Goal: Communication & Community: Answer question/provide support

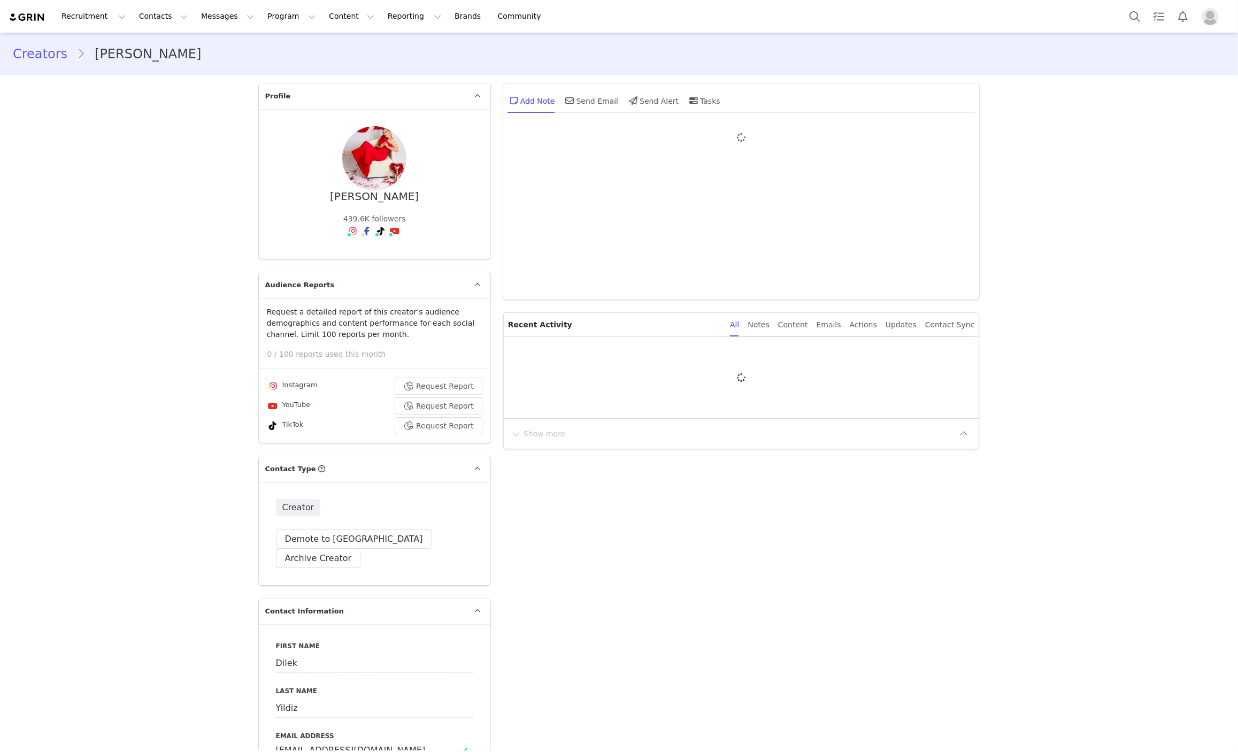
type input "+1 ([GEOGRAPHIC_DATA])"
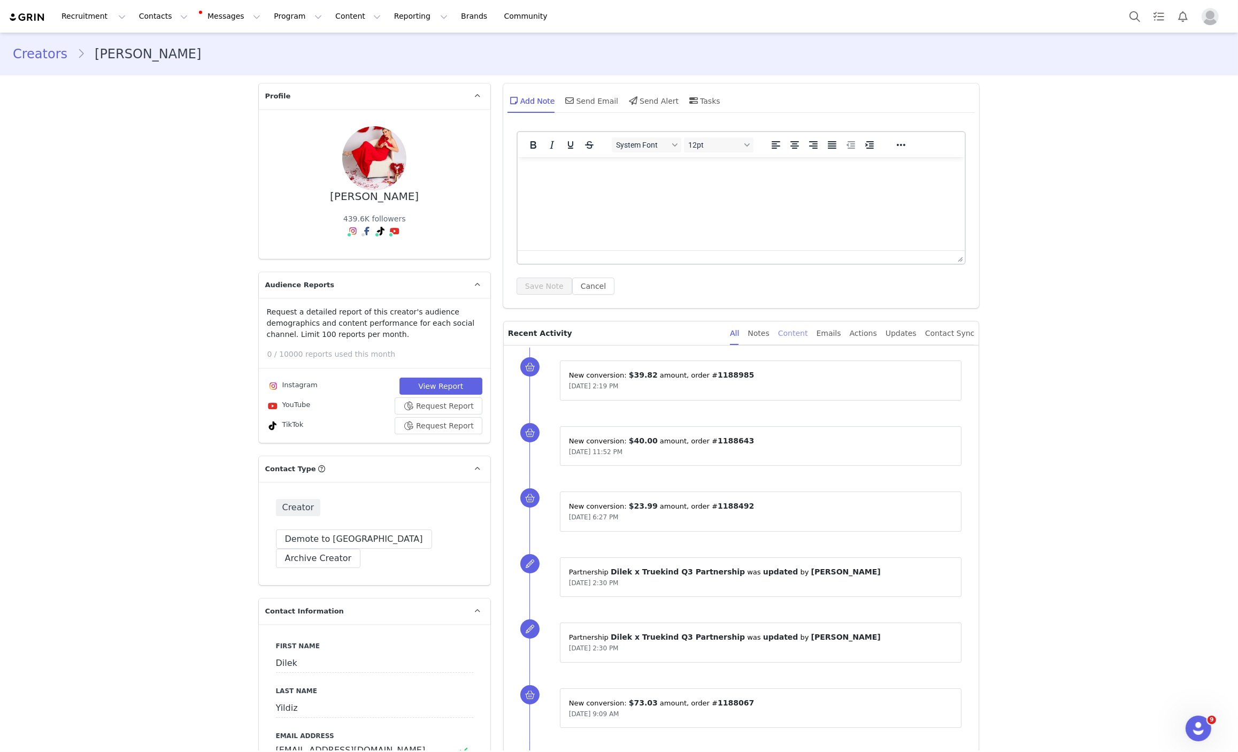
click at [799, 331] on div "Content" at bounding box center [793, 333] width 30 height 24
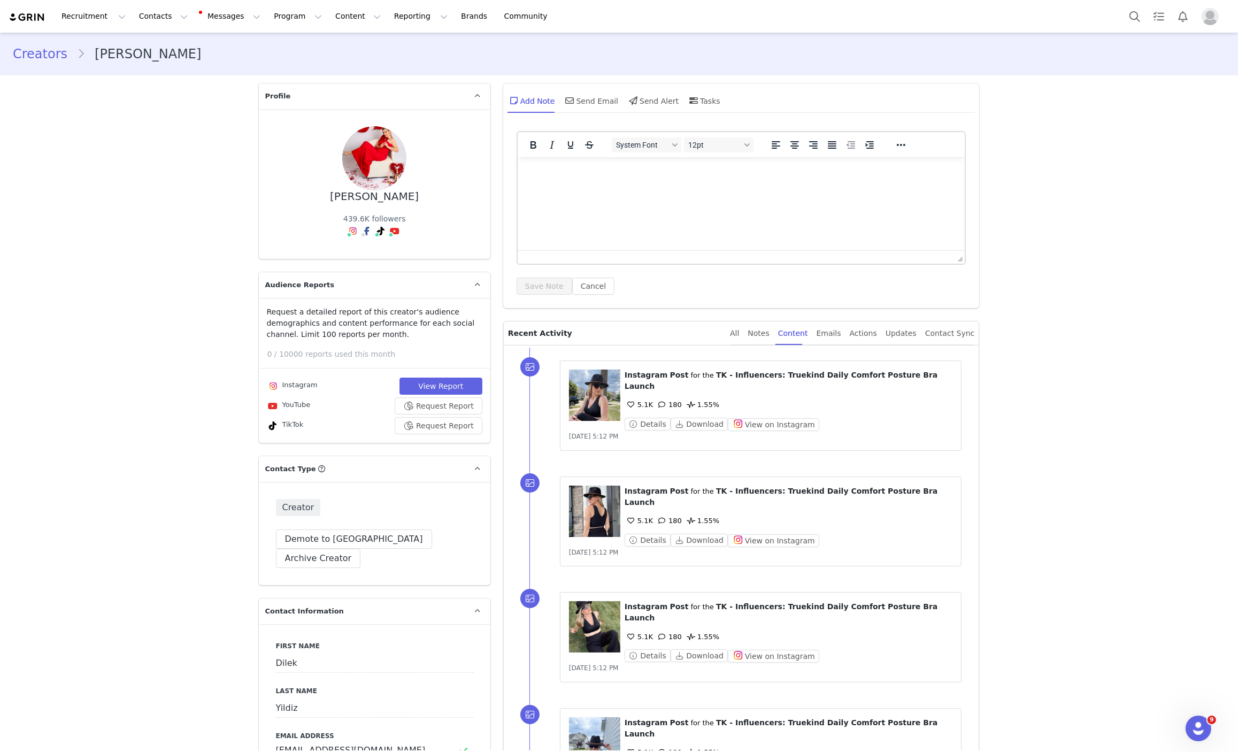
click at [782, 377] on span "TK - Influencers: Truekind Daily Comfort Posture Bra Launch" at bounding box center [780, 380] width 313 height 20
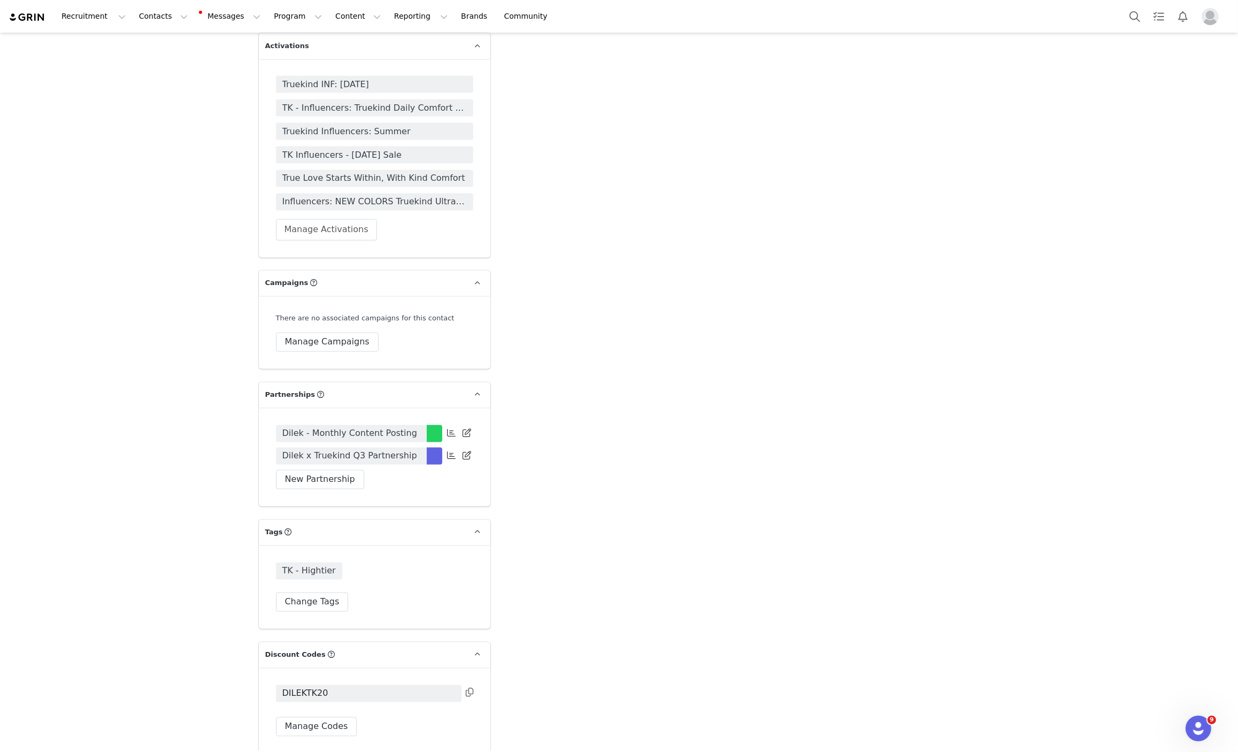
scroll to position [2967, 0]
click at [338, 451] on span "Dilek x Truekind Q3 Partnership" at bounding box center [349, 457] width 135 height 13
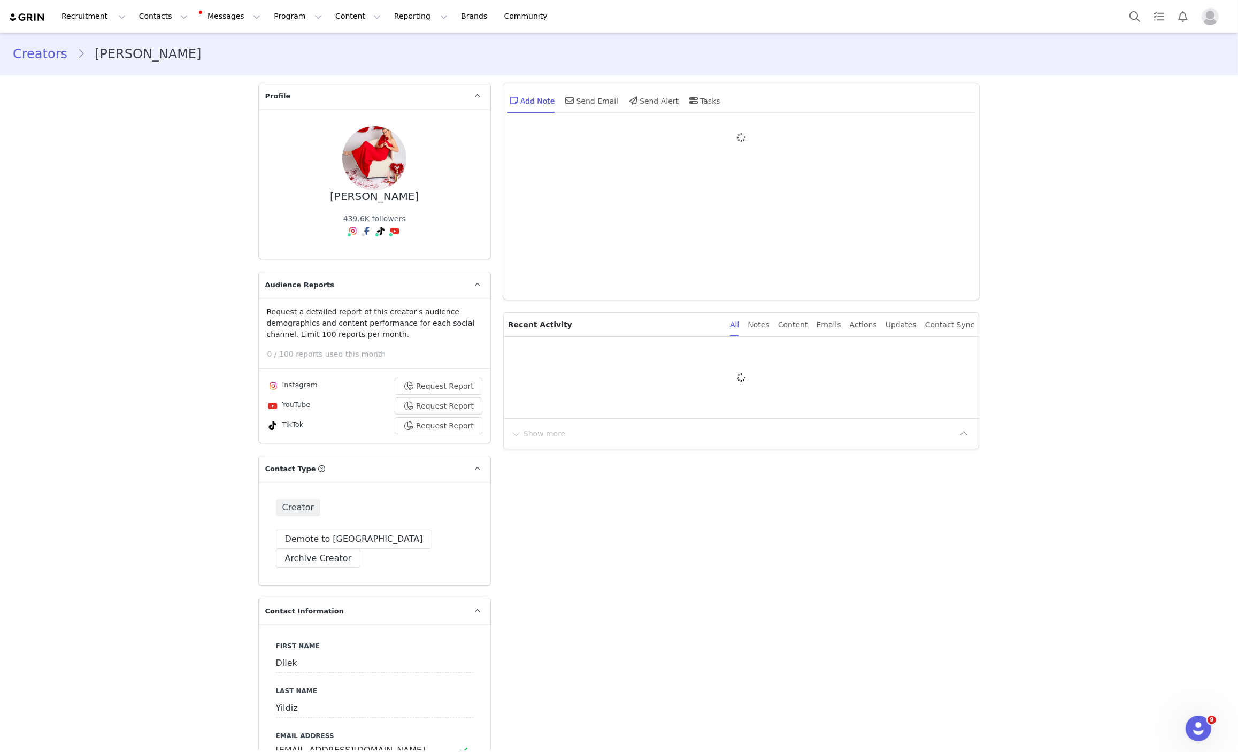
type input "+1 ([GEOGRAPHIC_DATA])"
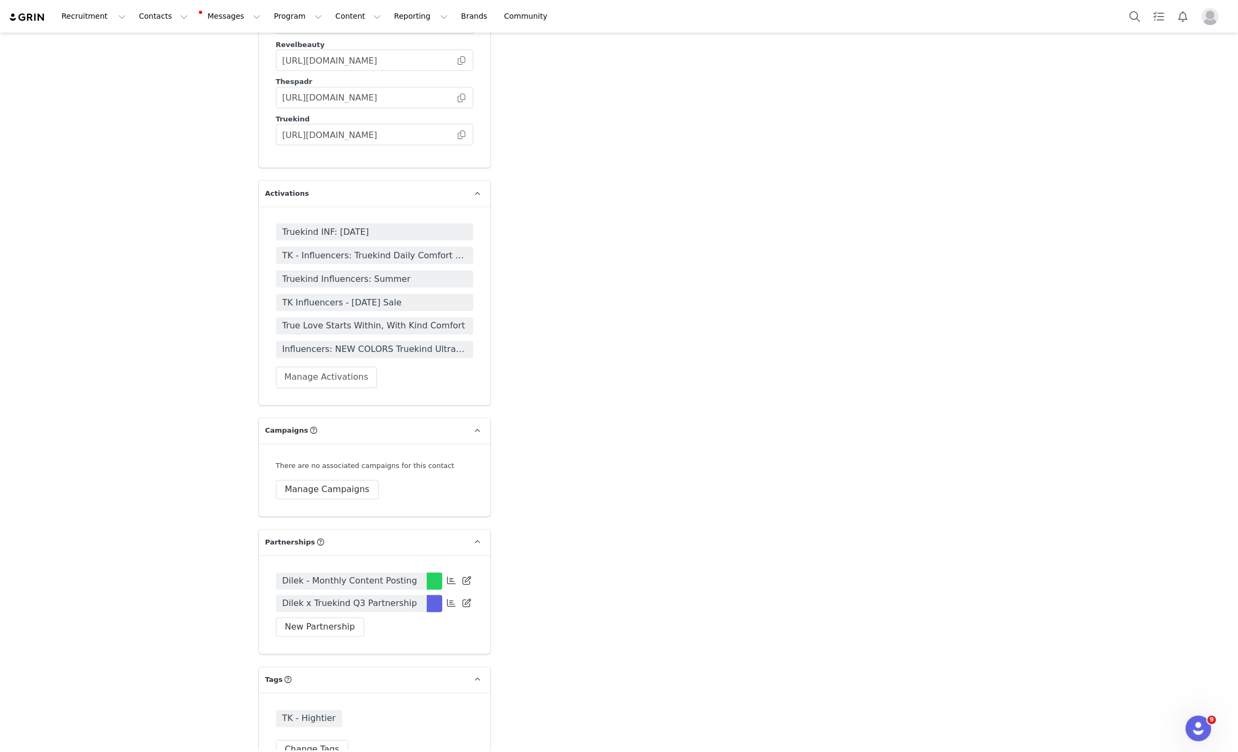
scroll to position [2919, 0]
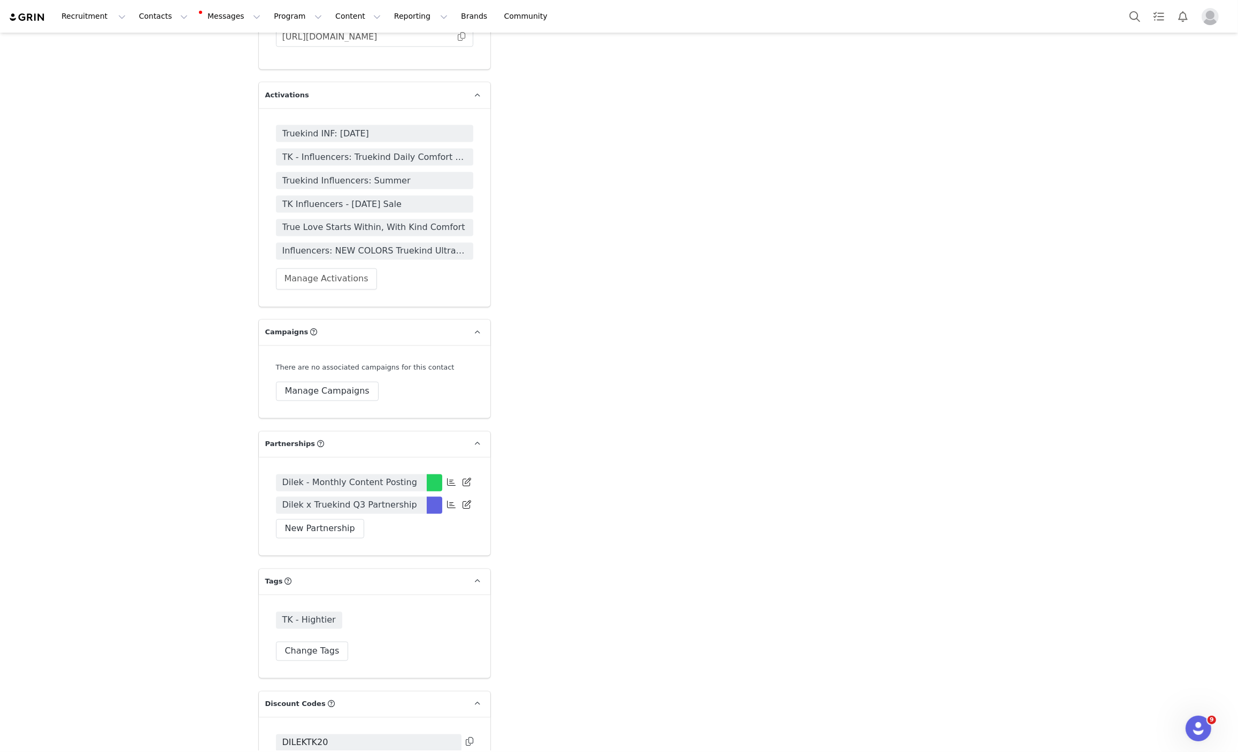
click at [289, 499] on span "Dilek x Truekind Q3 Partnership" at bounding box center [349, 505] width 135 height 13
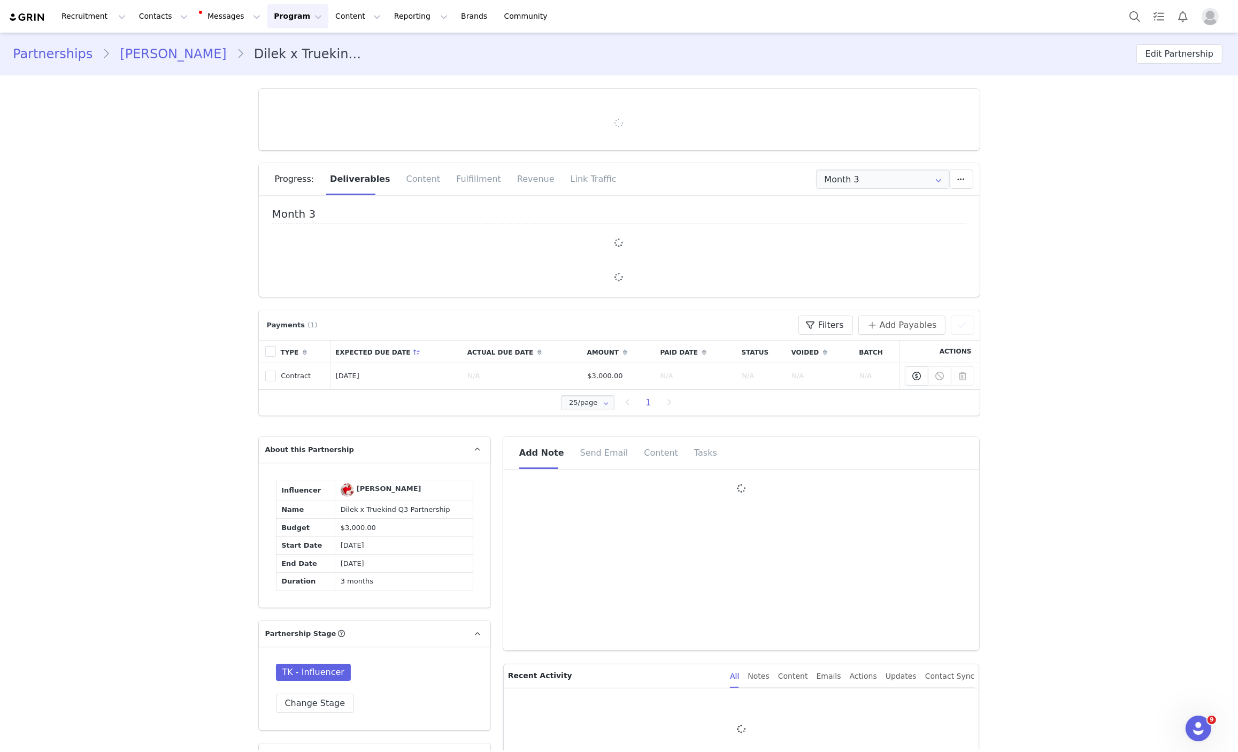
type input "+1 ([GEOGRAPHIC_DATA])"
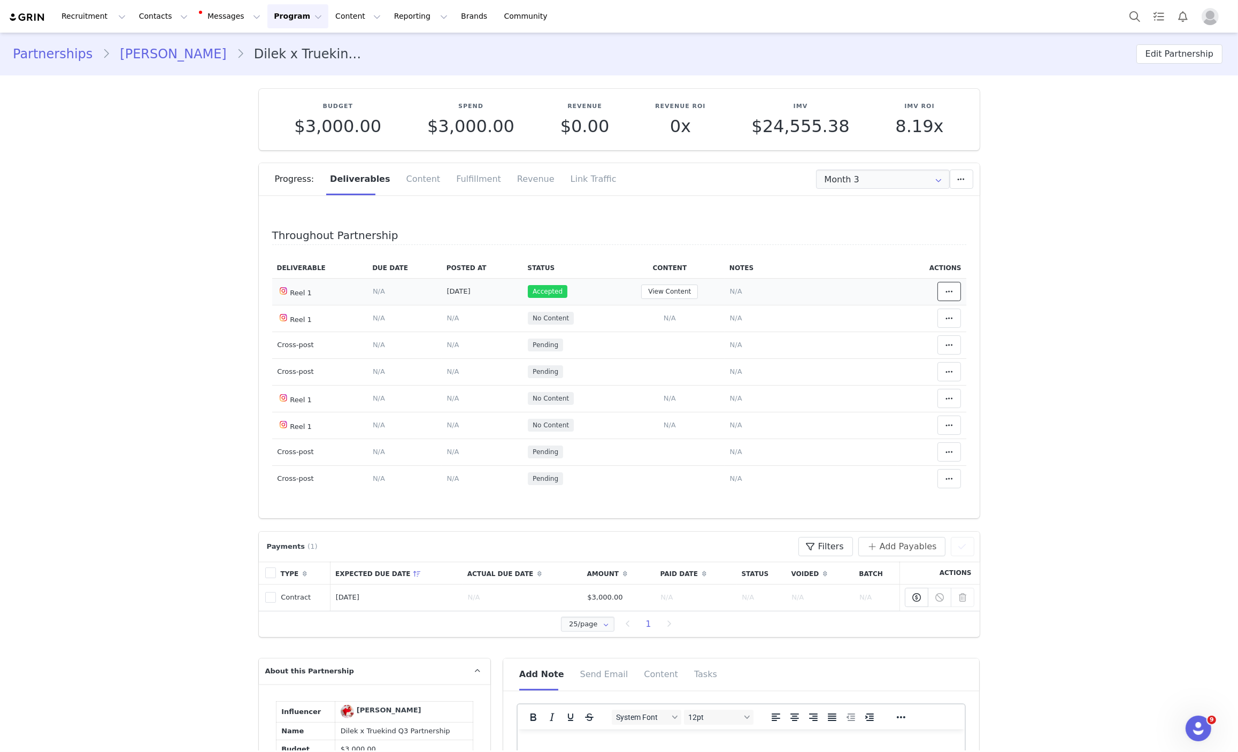
click at [937, 299] on button at bounding box center [949, 291] width 24 height 19
click at [700, 286] on div "View Content" at bounding box center [669, 291] width 99 height 14
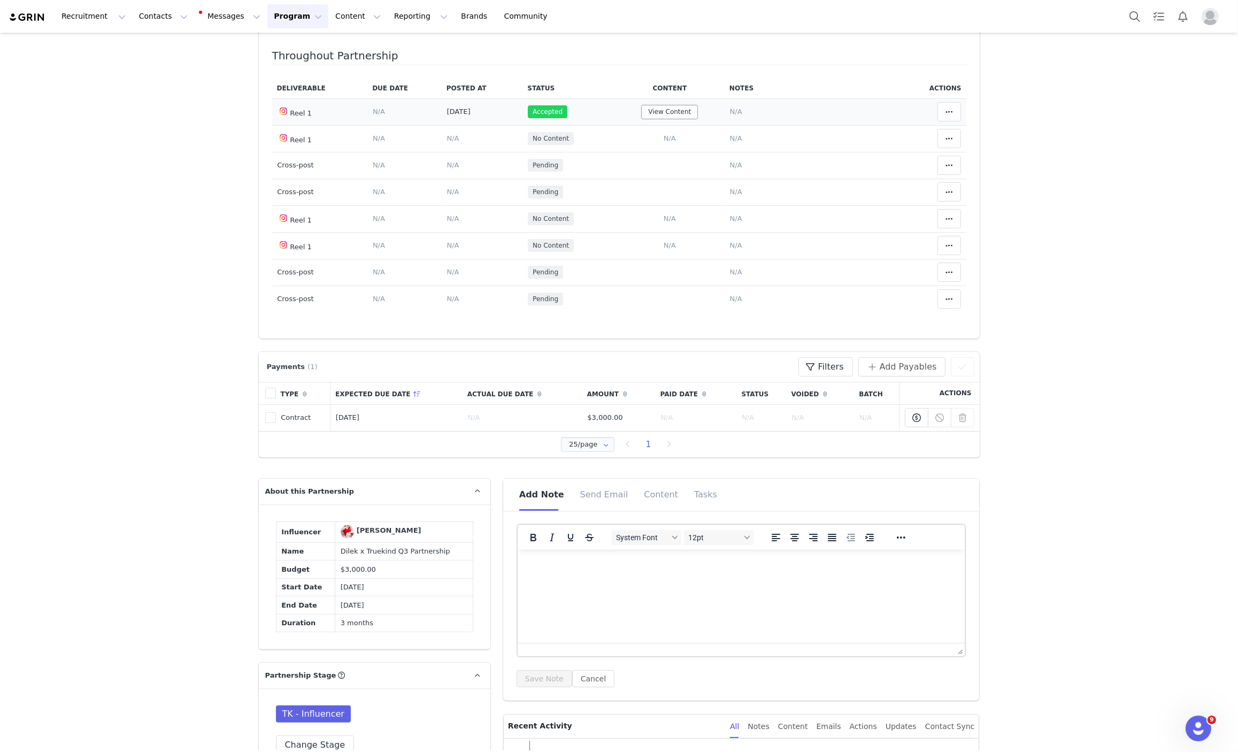
scroll to position [120, 0]
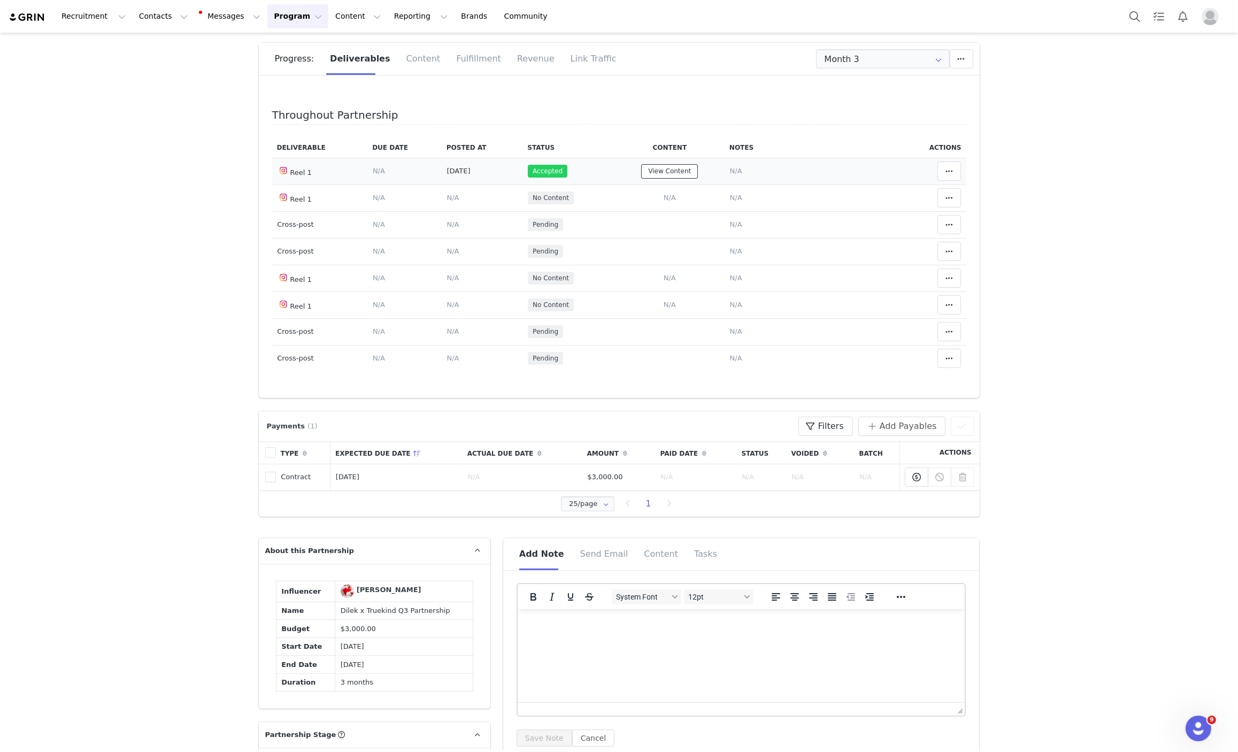
click at [641, 168] on button "View Content" at bounding box center [669, 171] width 57 height 14
click at [945, 172] on icon at bounding box center [948, 171] width 7 height 9
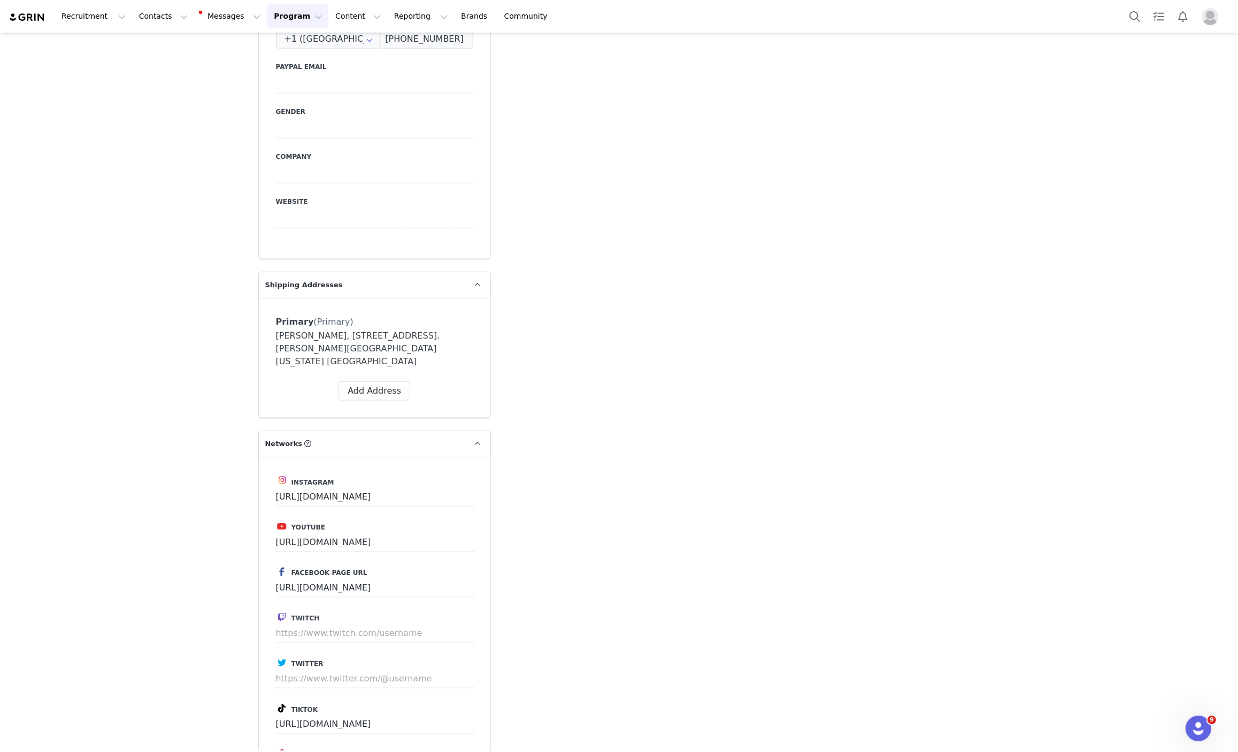
scroll to position [2126, 0]
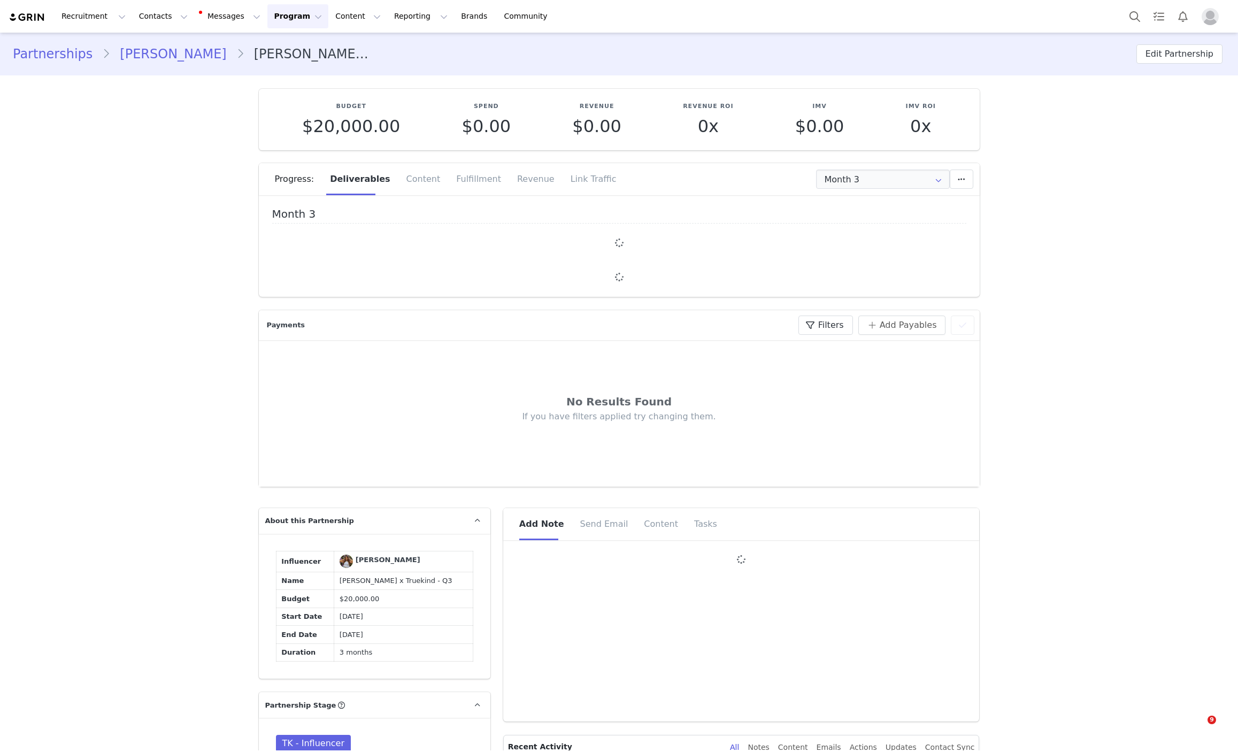
type input "+1 ([GEOGRAPHIC_DATA])"
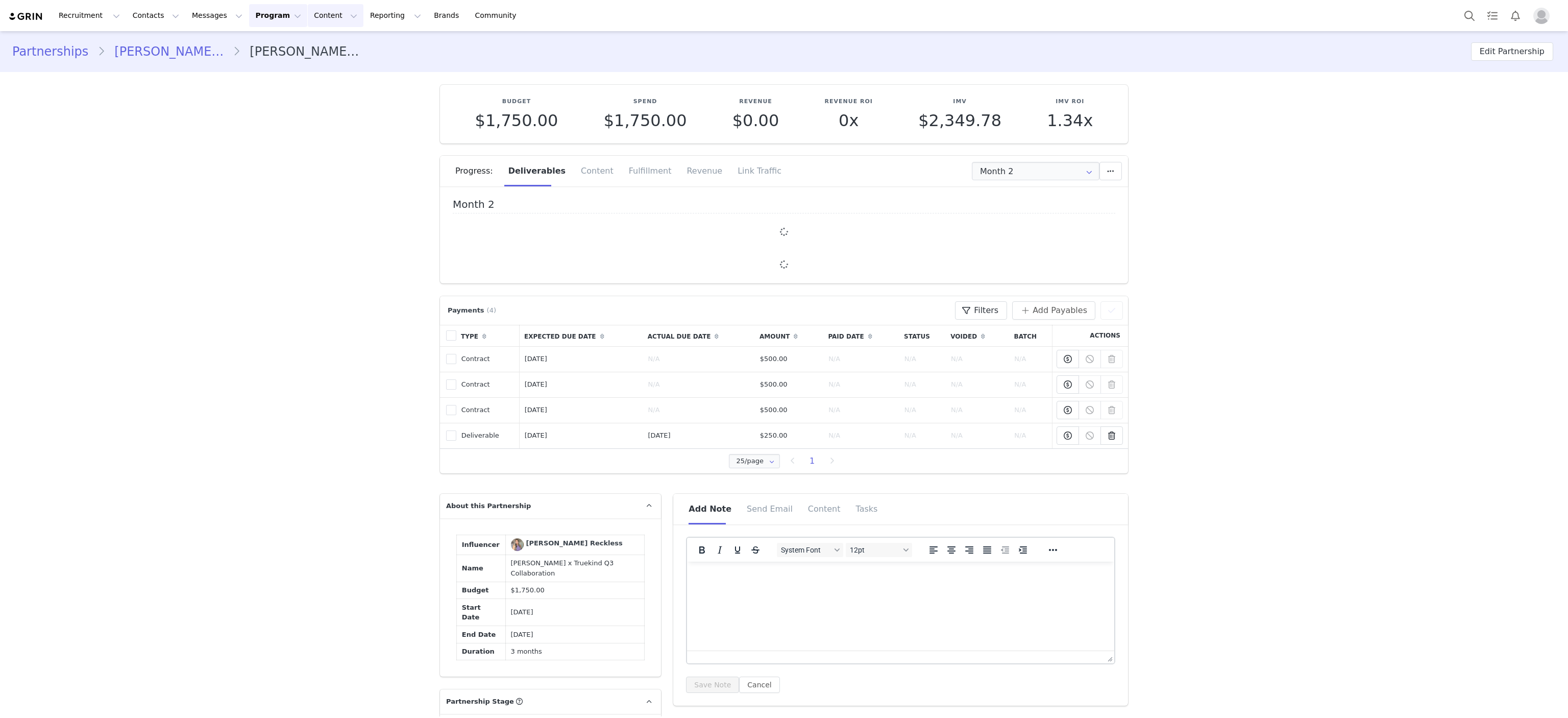
click at [307, 20] on button "Content Content" at bounding box center [335, 15] width 55 height 23
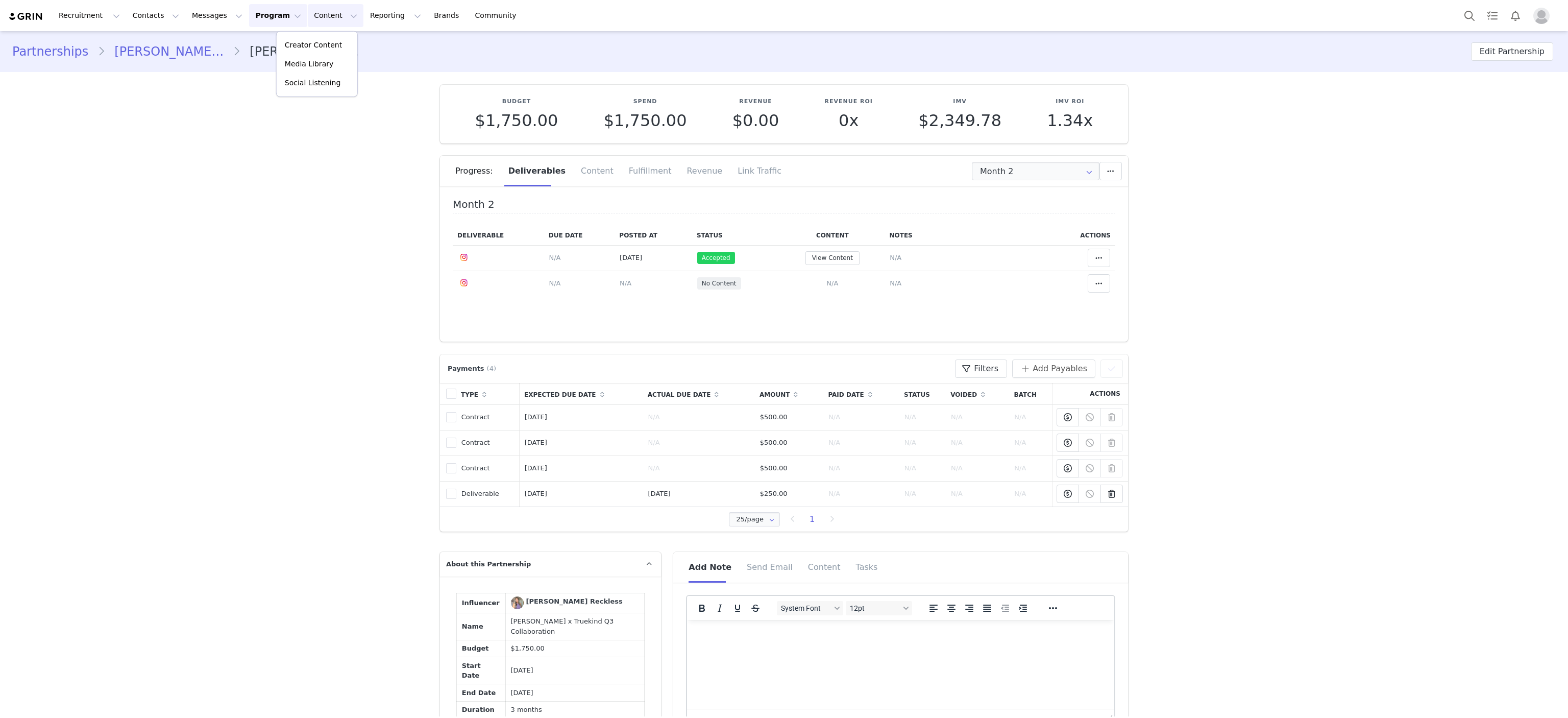
click at [251, 27] on button "Program Program" at bounding box center [278, 15] width 58 height 23
click at [255, 46] on p "Activations" at bounding box center [251, 45] width 39 height 11
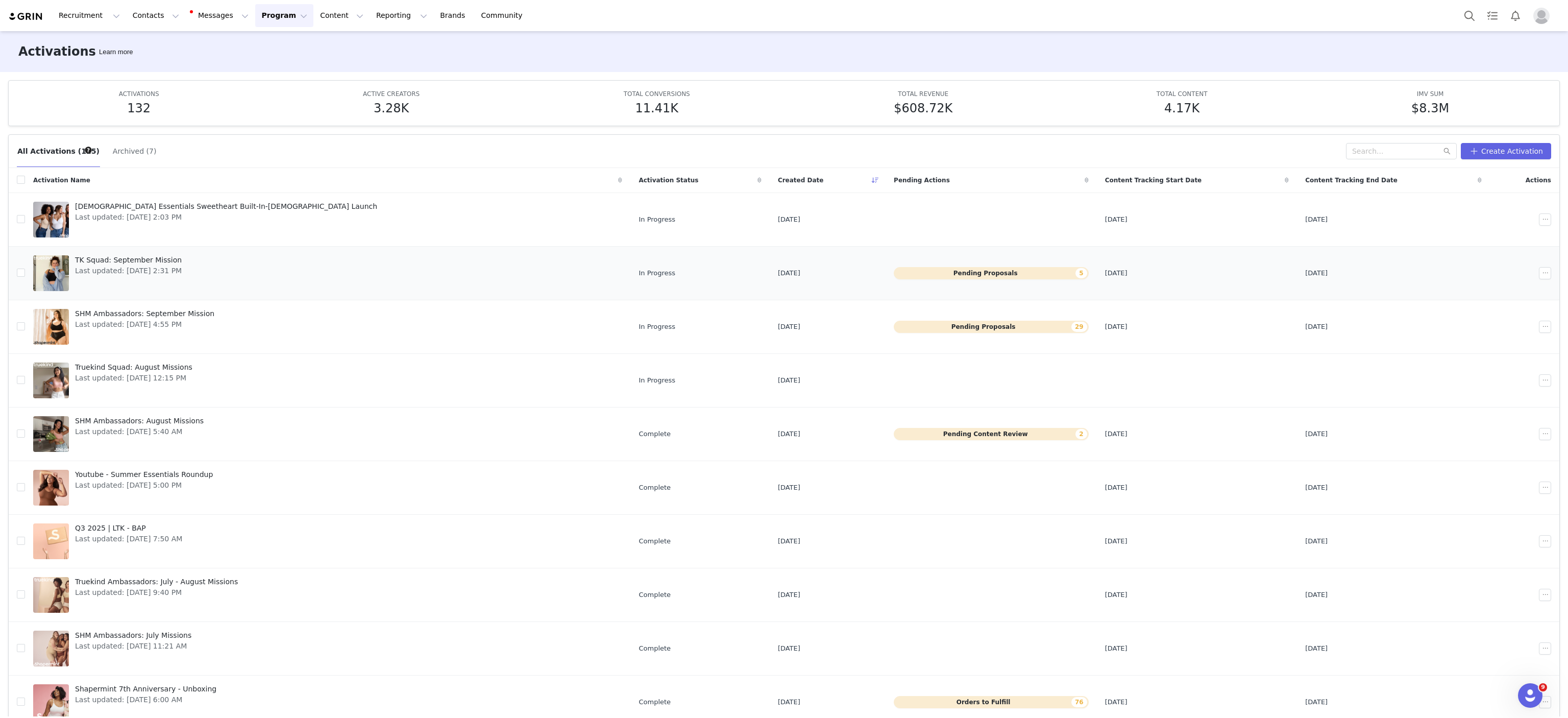
click at [898, 273] on button "Pending Proposals 5" at bounding box center [991, 273] width 195 height 12
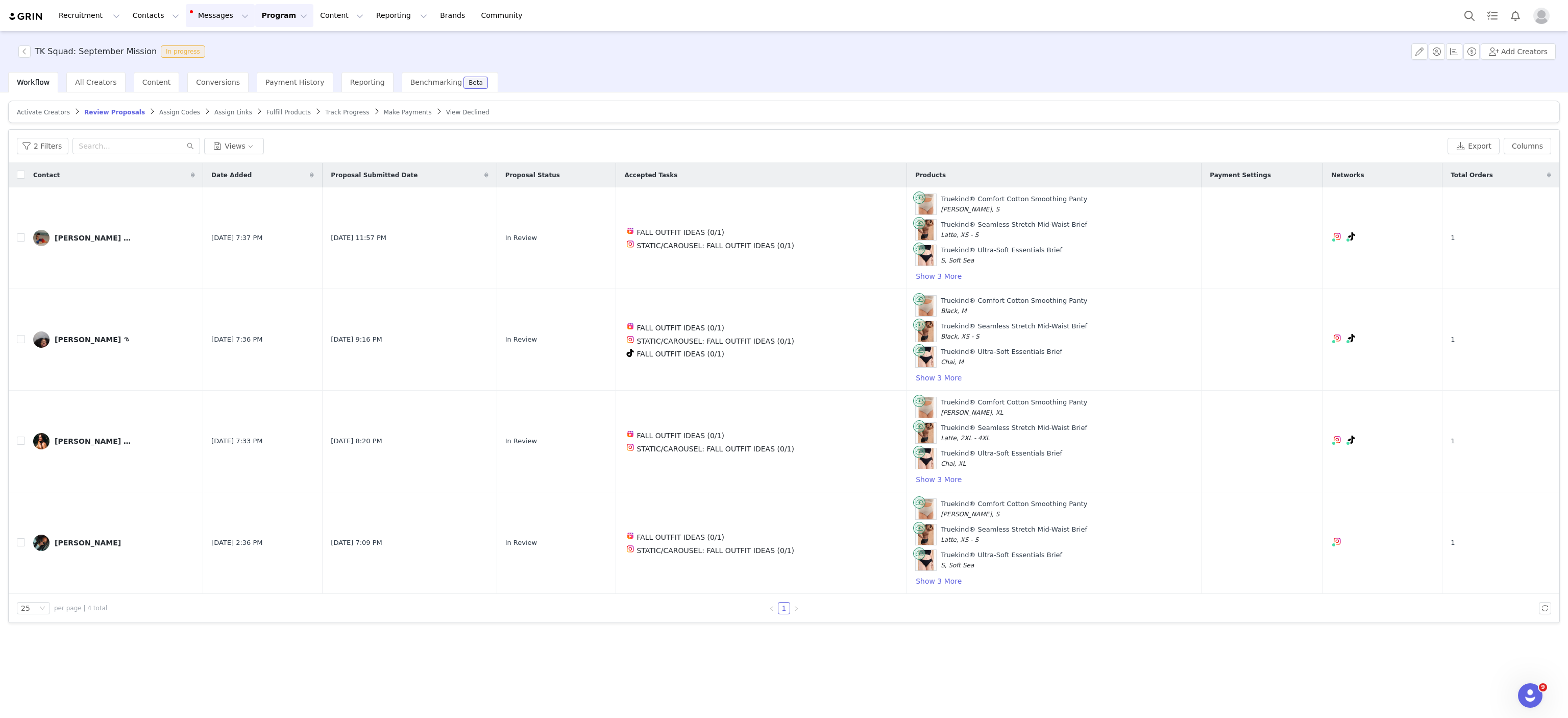
click at [186, 16] on button "Messages Messages" at bounding box center [221, 15] width 69 height 23
click at [208, 58] on div "15" at bounding box center [206, 63] width 15 height 11
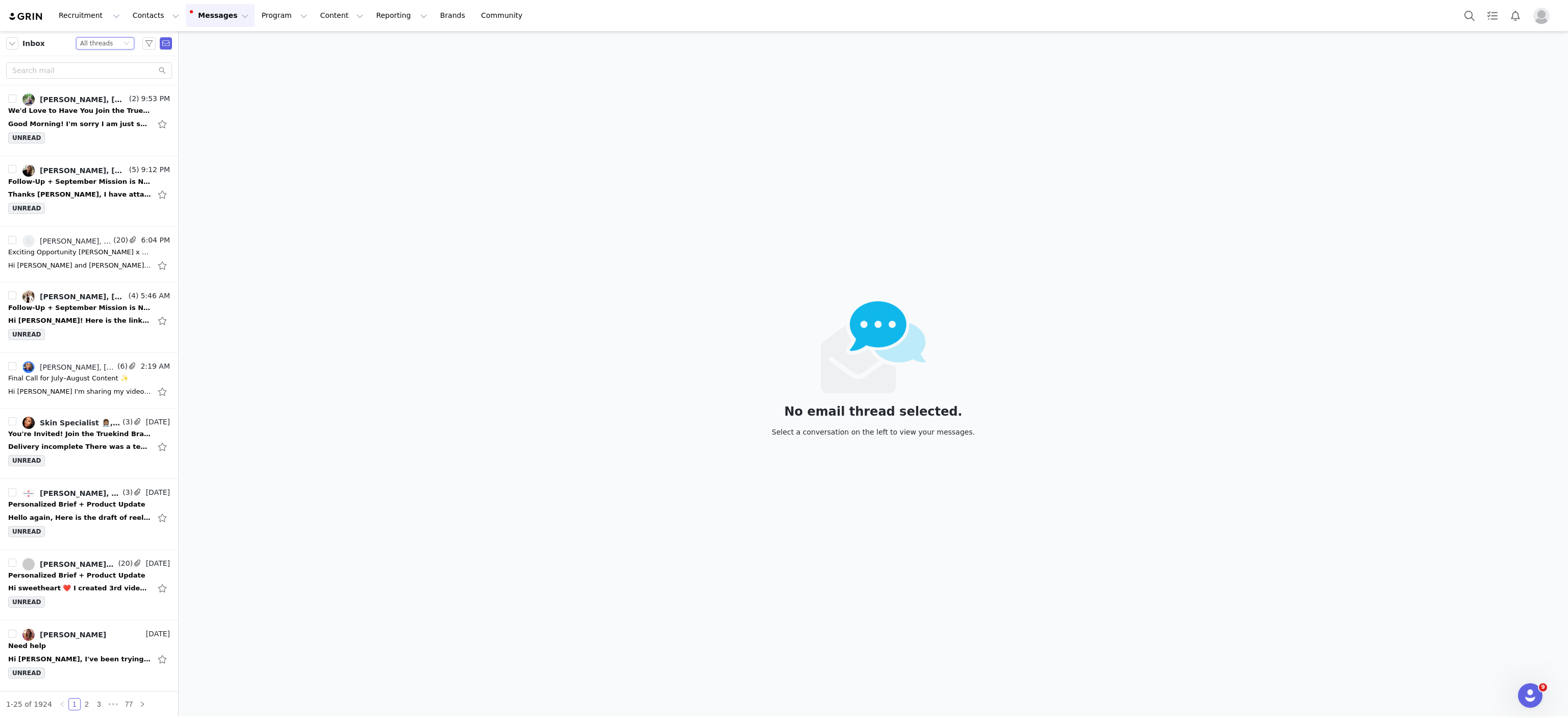
click at [101, 42] on div "All threads" at bounding box center [96, 44] width 32 height 11
click at [95, 94] on li "Unread only" at bounding box center [104, 94] width 58 height 16
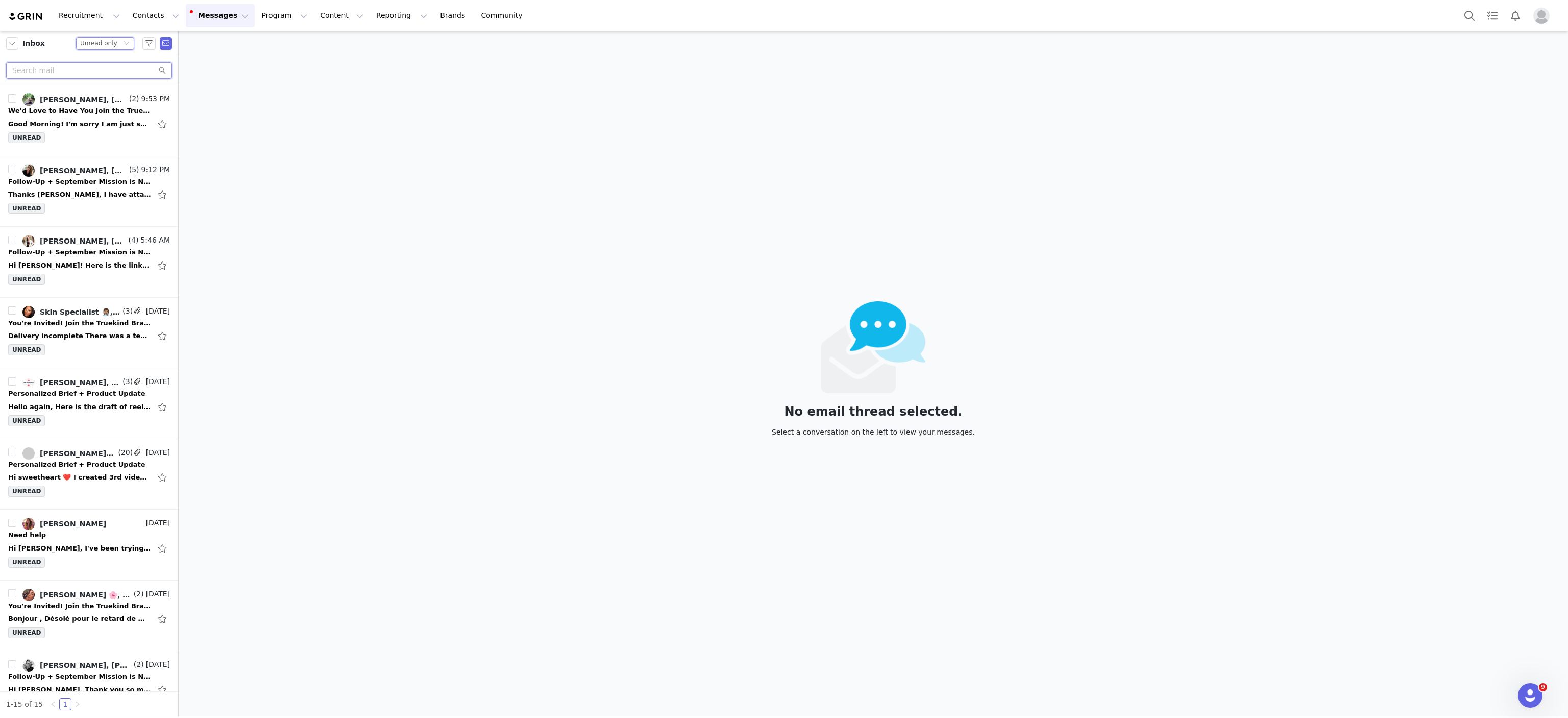
click at [53, 71] on input "text" at bounding box center [89, 70] width 166 height 16
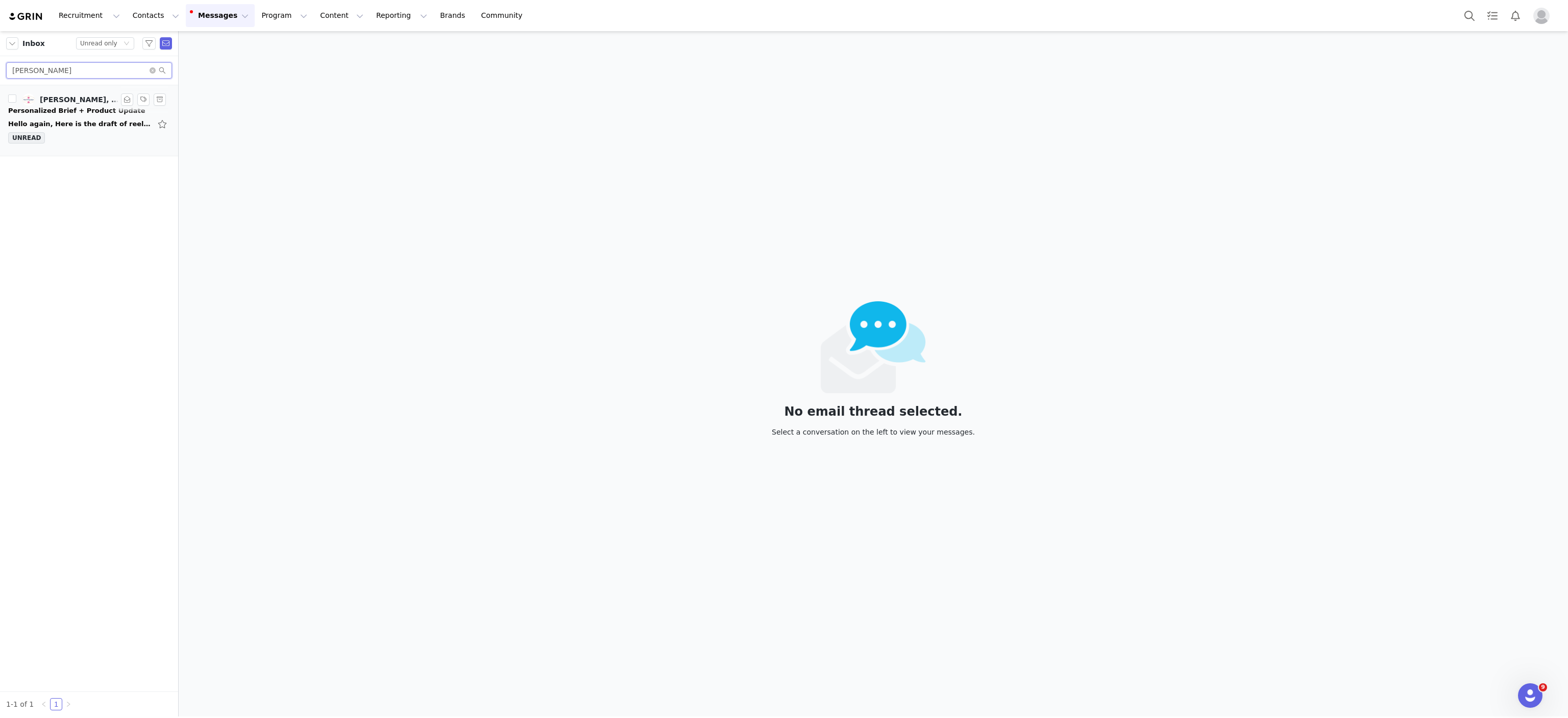
type input "brandi"
click at [89, 121] on div "Hello again, Here is the draft of reel #2. Looking forward to your feedback! Al…" at bounding box center [80, 124] width 143 height 11
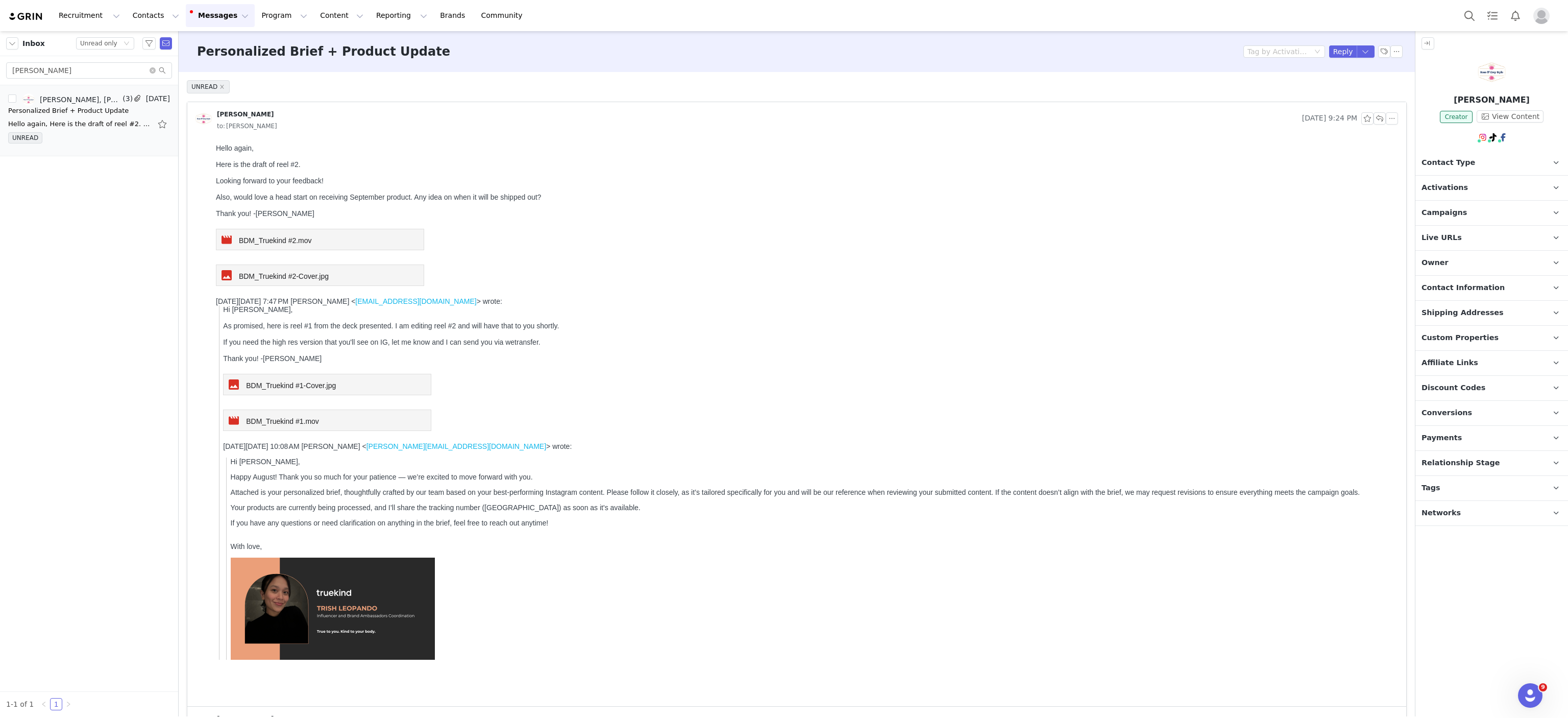
scroll to position [98, 0]
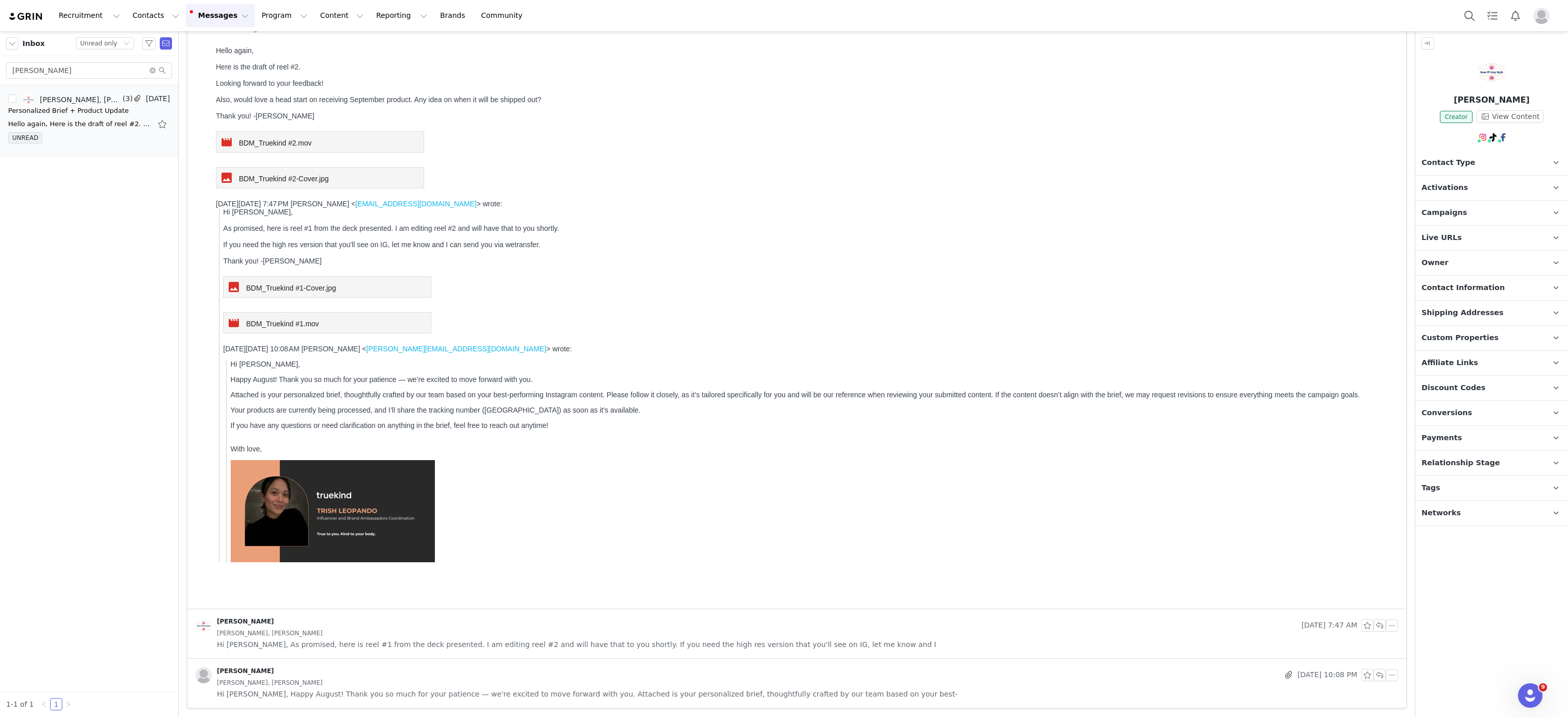
click at [286, 292] on span "BDM_Truekind #1-Cover.jpg" at bounding box center [291, 287] width 90 height 9
click at [292, 327] on span "BDM_Truekind #1.mov" at bounding box center [283, 324] width 73 height 9
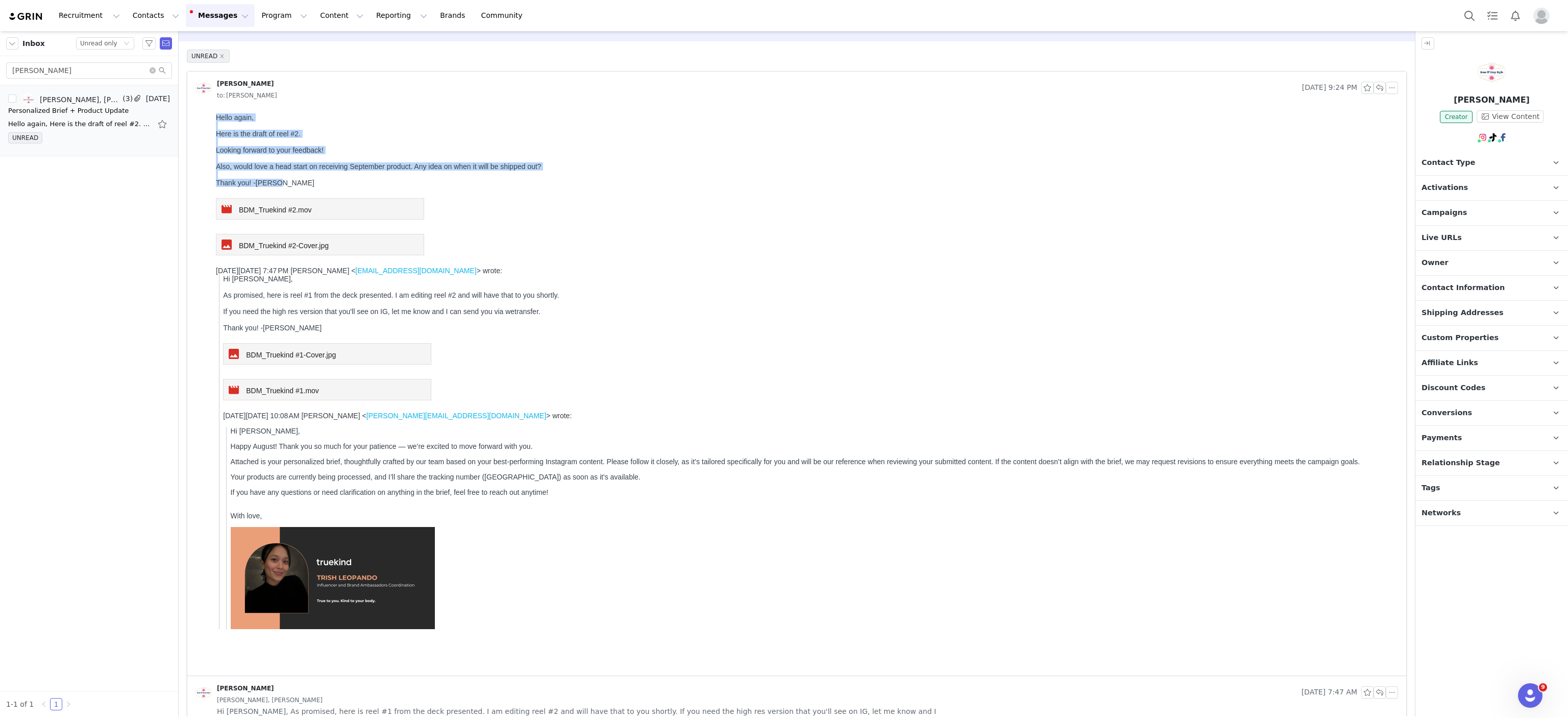
drag, startPoint x: 216, startPoint y: 111, endPoint x: 308, endPoint y: 184, distance: 117.4
click at [308, 184] on html "Hello again, Here is the draft of reel #2. Looking forward to your feedback! Al…" at bounding box center [805, 391] width 1186 height 566
copy div "Hello again, Here is the draft of reel #2. Looking forward to your feedback! Al…"
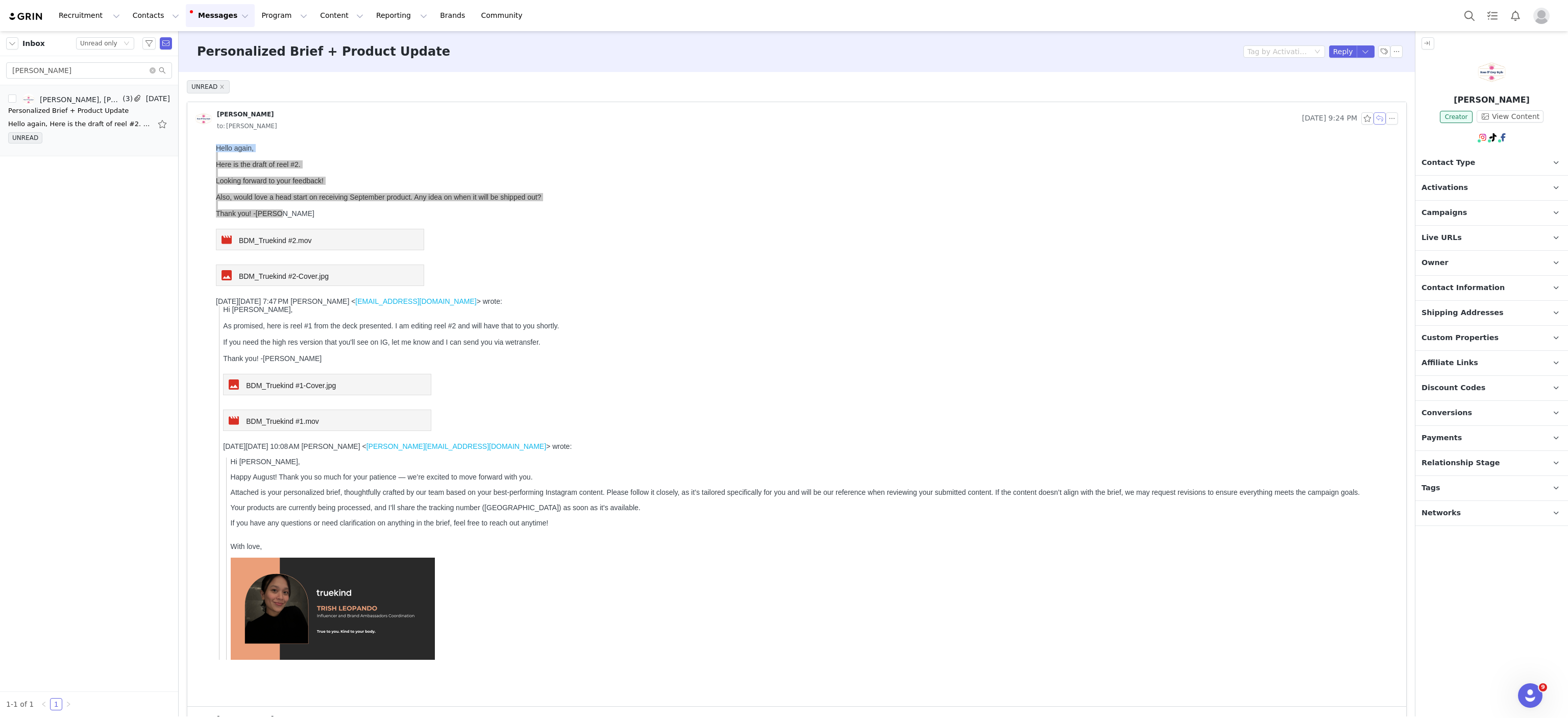
drag, startPoint x: 1365, startPoint y: 119, endPoint x: 743, endPoint y: 475, distance: 716.7
click at [1374, 119] on button "button" at bounding box center [1380, 118] width 12 height 12
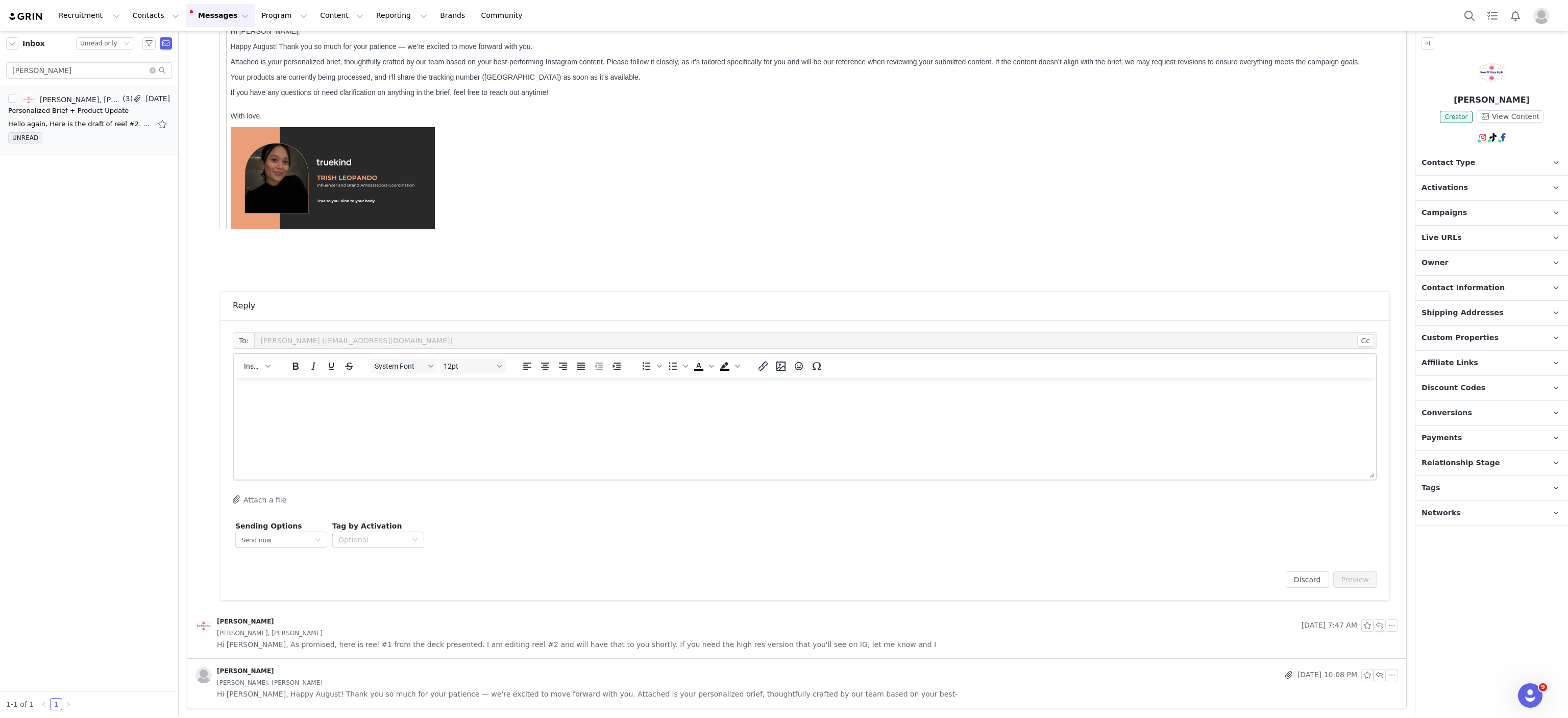
click at [346, 405] on html at bounding box center [805, 391] width 1142 height 28
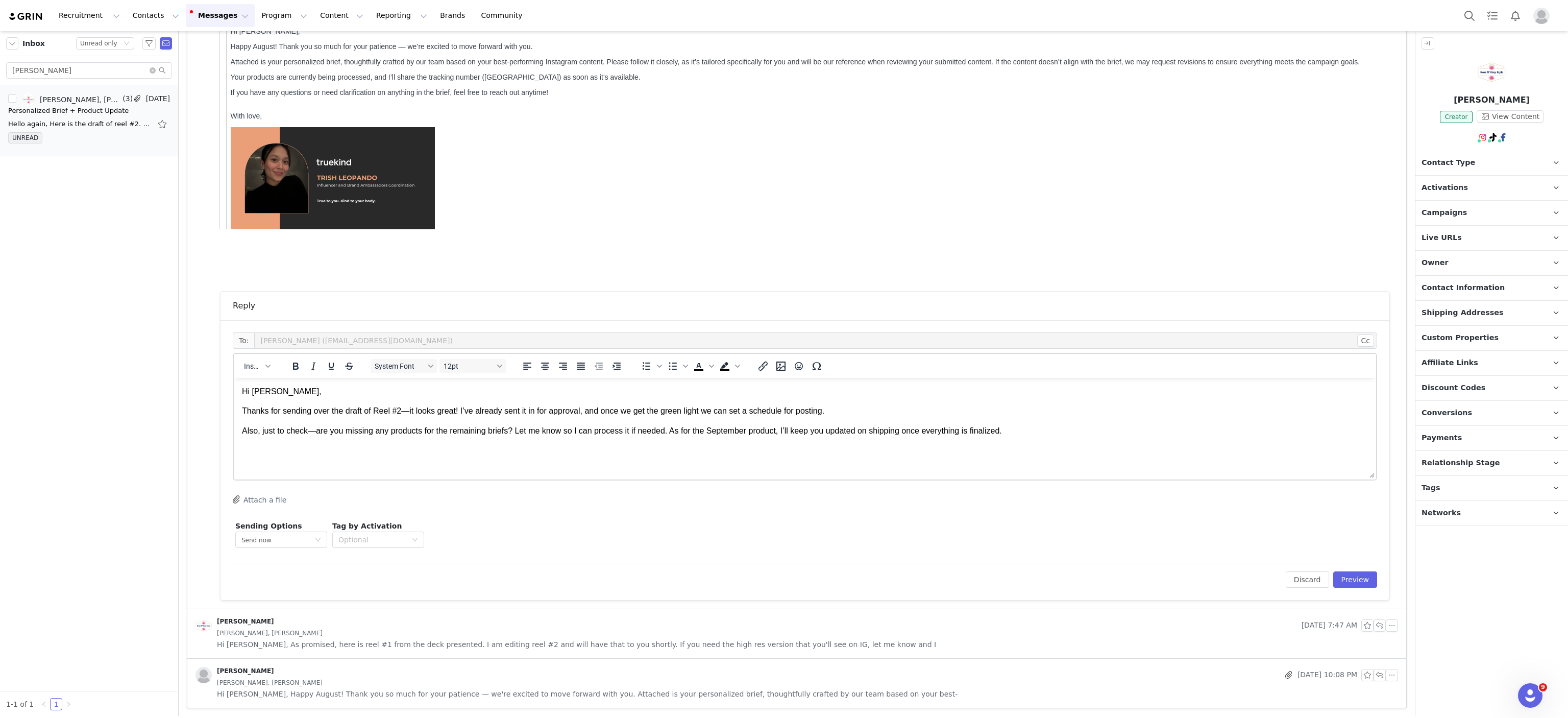
click at [377, 412] on p "Thanks for sending over the draft of Reel #2—it looks great! I’ve already sent …" at bounding box center [804, 411] width 1126 height 11
click at [906, 399] on body "Hi Brandi, Thanks for sending over the draft of Reel 1 and Reel 2—it looks grea…" at bounding box center [804, 411] width 1126 height 51
click at [309, 433] on p "Also, just to check—are you missing any products for the remaining briefs? Let …" at bounding box center [804, 431] width 1126 height 11
click at [552, 440] on html "Hi Brandi, Thanks for sending over the draft of Reel 1 and Reel 2—it looks grea…" at bounding box center [805, 412] width 1142 height 67
click at [658, 433] on p "Also, just to check—are you missing any products for the remaining briefs? Let …" at bounding box center [804, 431] width 1126 height 11
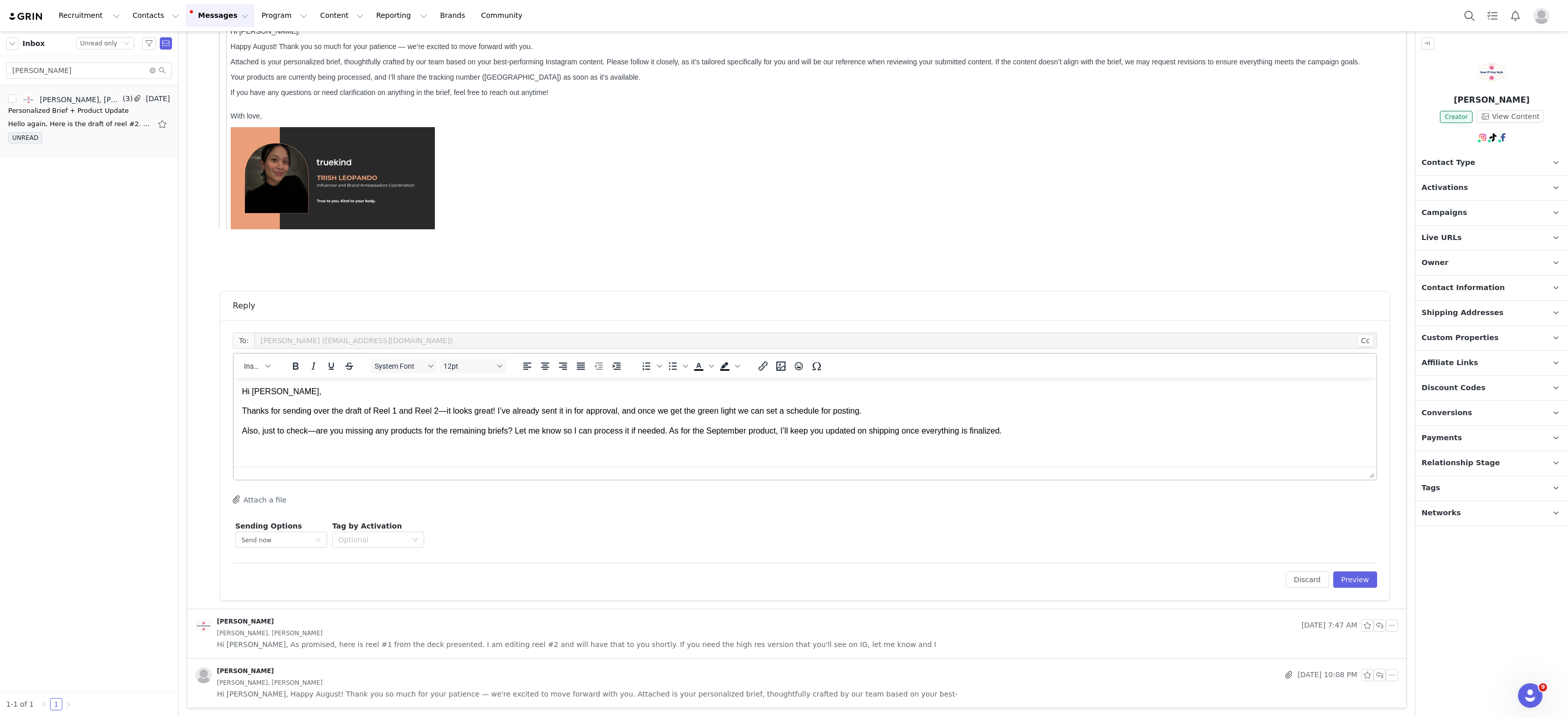
click at [744, 431] on p "Also, just to check—are you missing any products for the remaining briefs? Let …" at bounding box center [804, 431] width 1126 height 11
drag, startPoint x: 854, startPoint y: 427, endPoint x: 860, endPoint y: 426, distance: 6.1
click at [854, 427] on p "Also, just to check—are you missing any products for the remaining briefs? Let …" at bounding box center [804, 431] width 1126 height 11
click at [994, 426] on p "Also, just to check—are you missing any products for the remaining briefs? Let …" at bounding box center [804, 431] width 1126 height 11
drag, startPoint x: 666, startPoint y: 433, endPoint x: 1008, endPoint y: 430, distance: 342.0
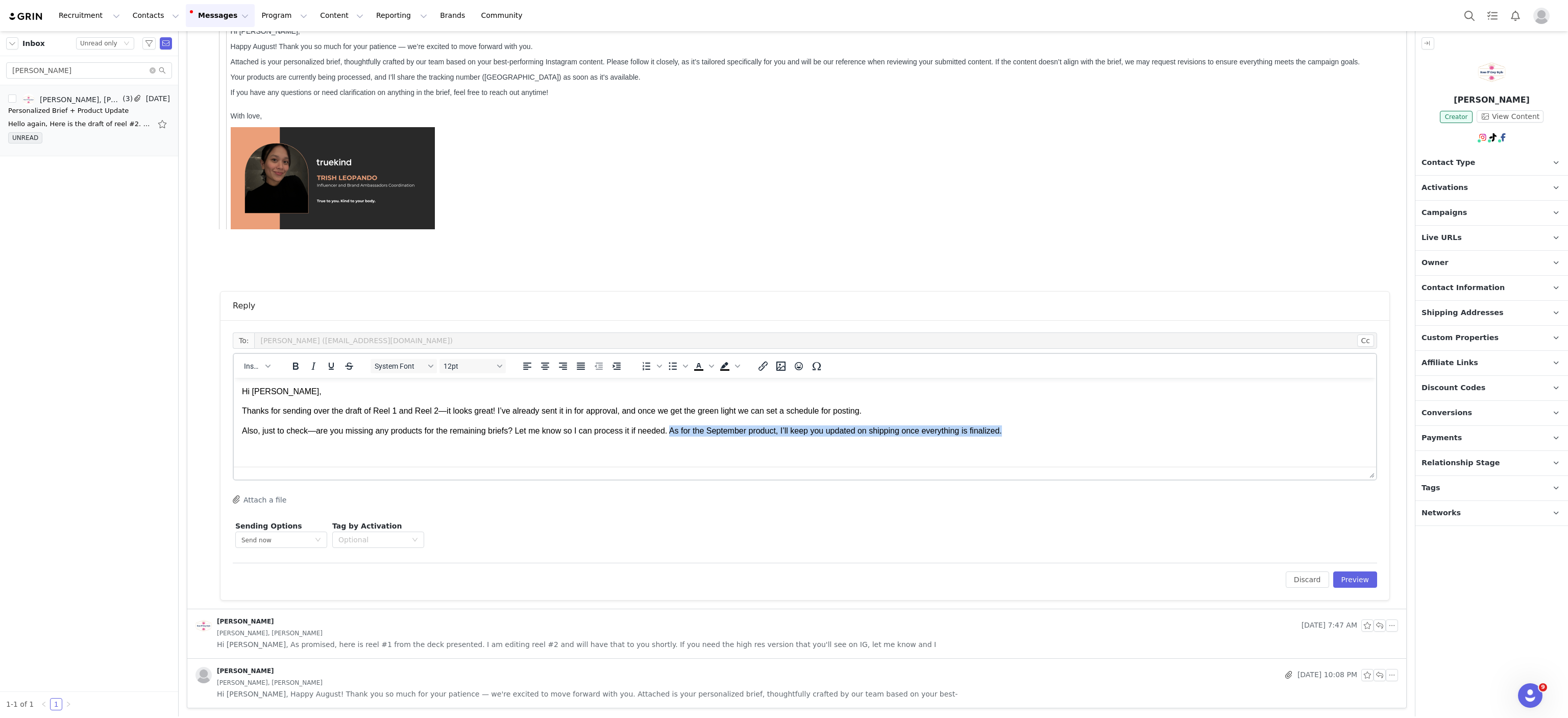
click at [1008, 430] on p "Also, just to check—are you missing any products for the remaining briefs? Let …" at bounding box center [804, 431] width 1126 height 11
click at [1341, 580] on button "Preview" at bounding box center [1355, 579] width 45 height 16
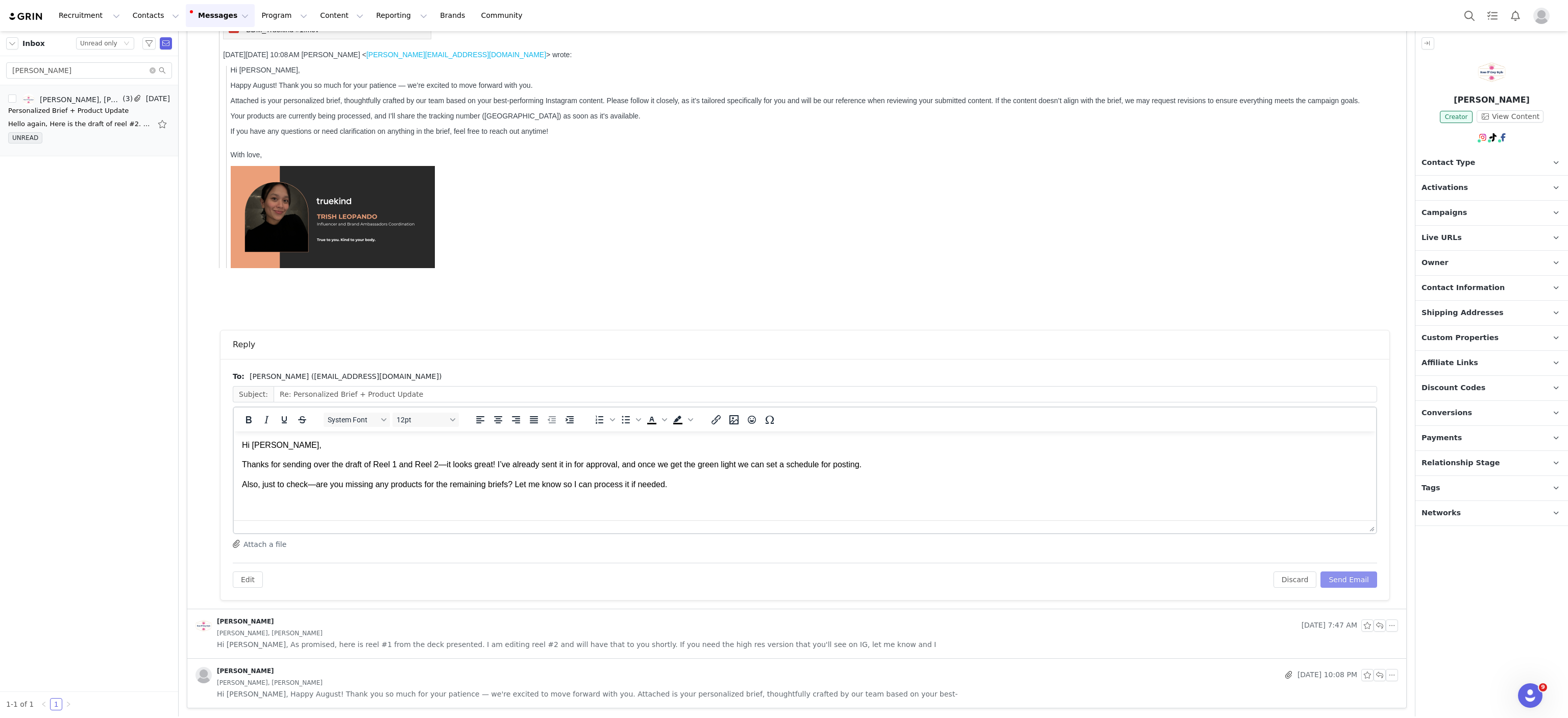
click at [1341, 580] on button "Send Email" at bounding box center [1348, 579] width 56 height 16
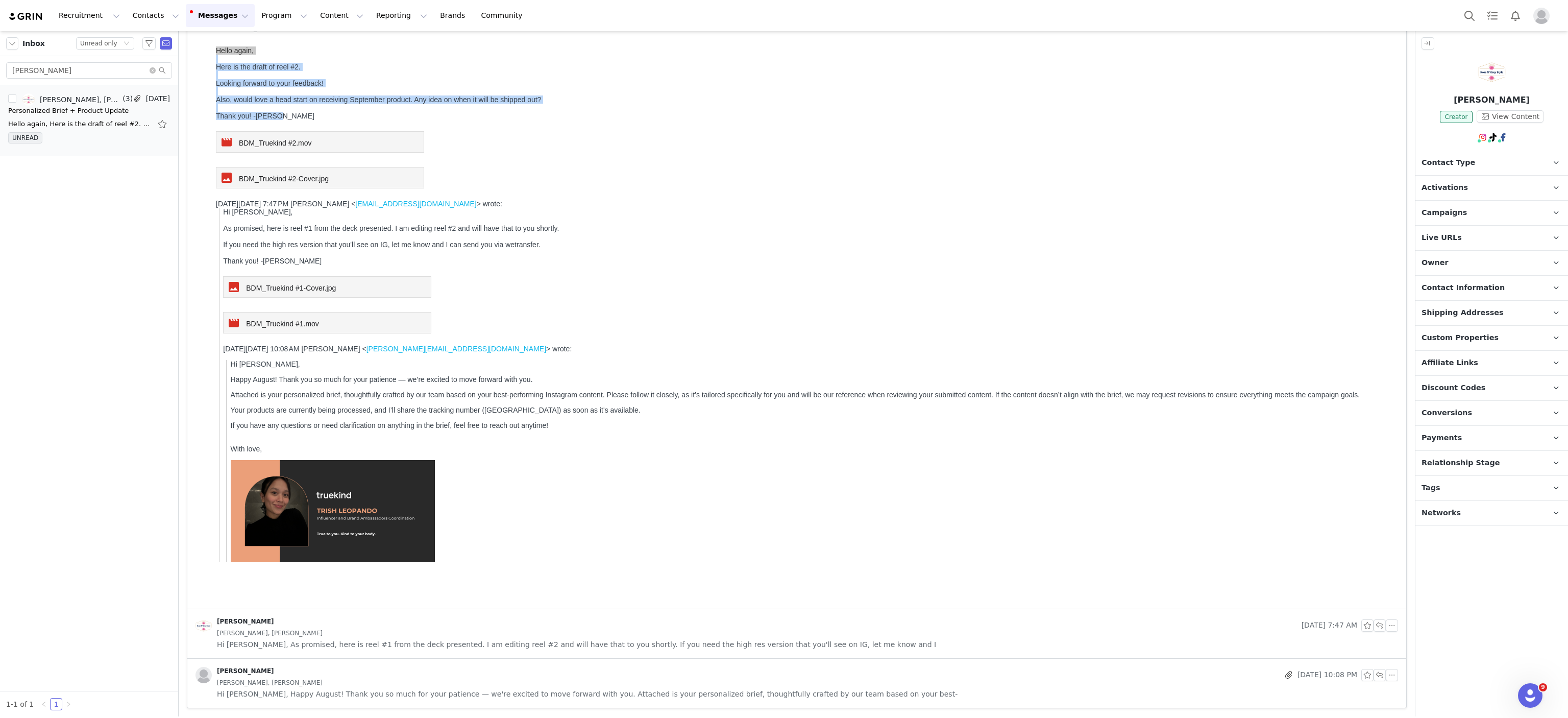
click at [333, 148] on link "BDM_Truekind #2.mov" at bounding box center [320, 142] width 197 height 11
click at [276, 182] on span "BDM_Truekind #2-Cover.jpg" at bounding box center [284, 179] width 90 height 9
click at [108, 611] on div "Inbox Status Unread only brandi Brandi Mercado, Trisha Leopando (3) Aug 31 Pers…" at bounding box center [89, 373] width 179 height 685
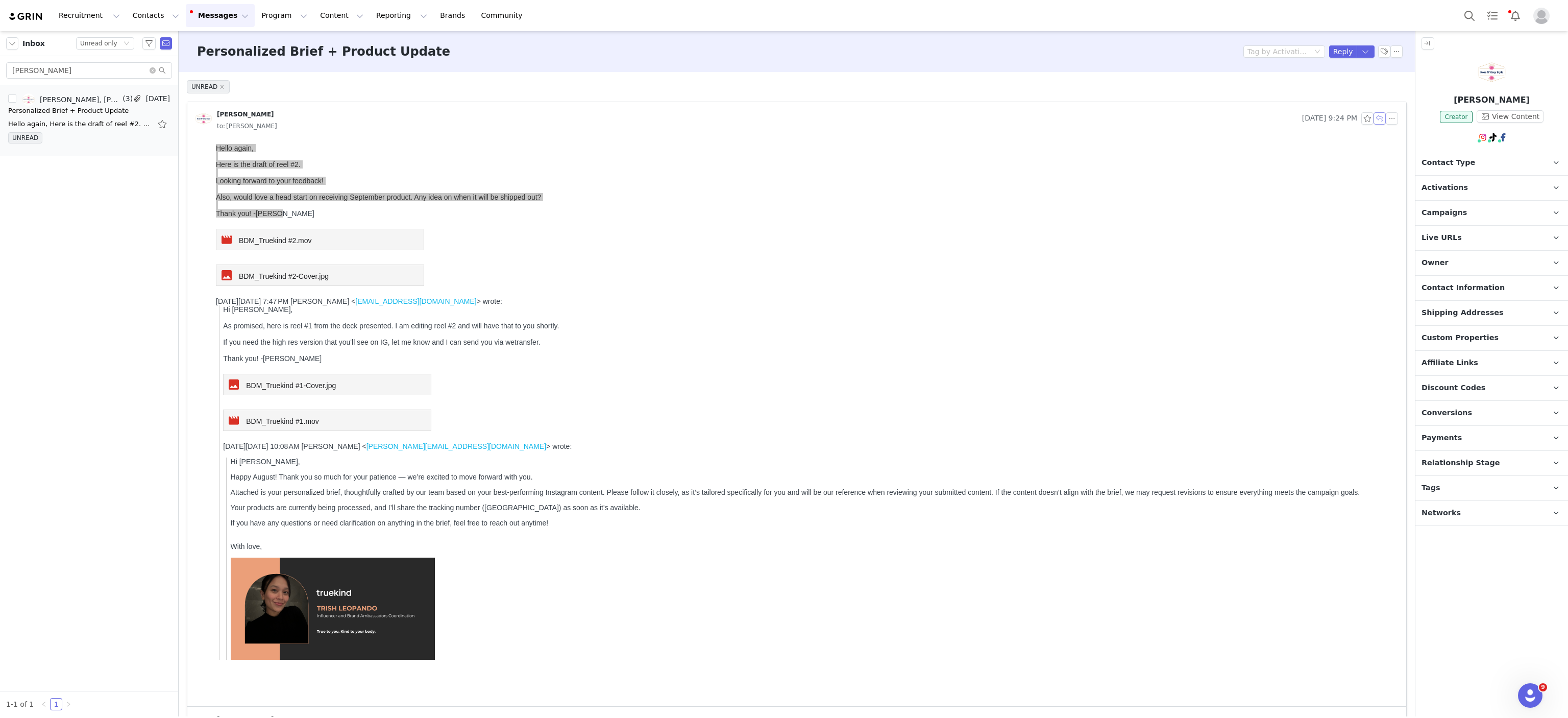
click at [1374, 122] on button "button" at bounding box center [1380, 118] width 12 height 12
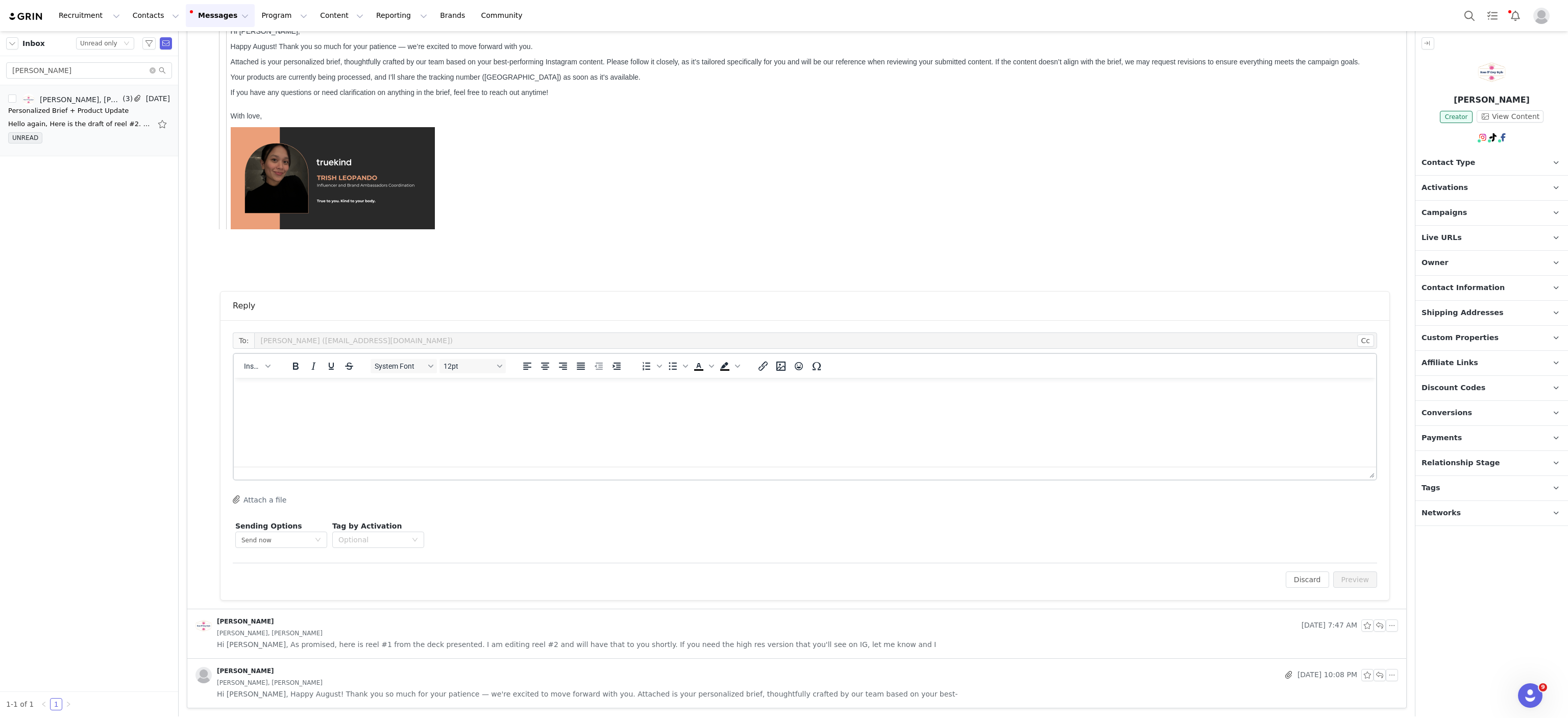
click at [454, 405] on html at bounding box center [805, 391] width 1142 height 28
paste body "Rich Text Area. Press ALT-0 for help."
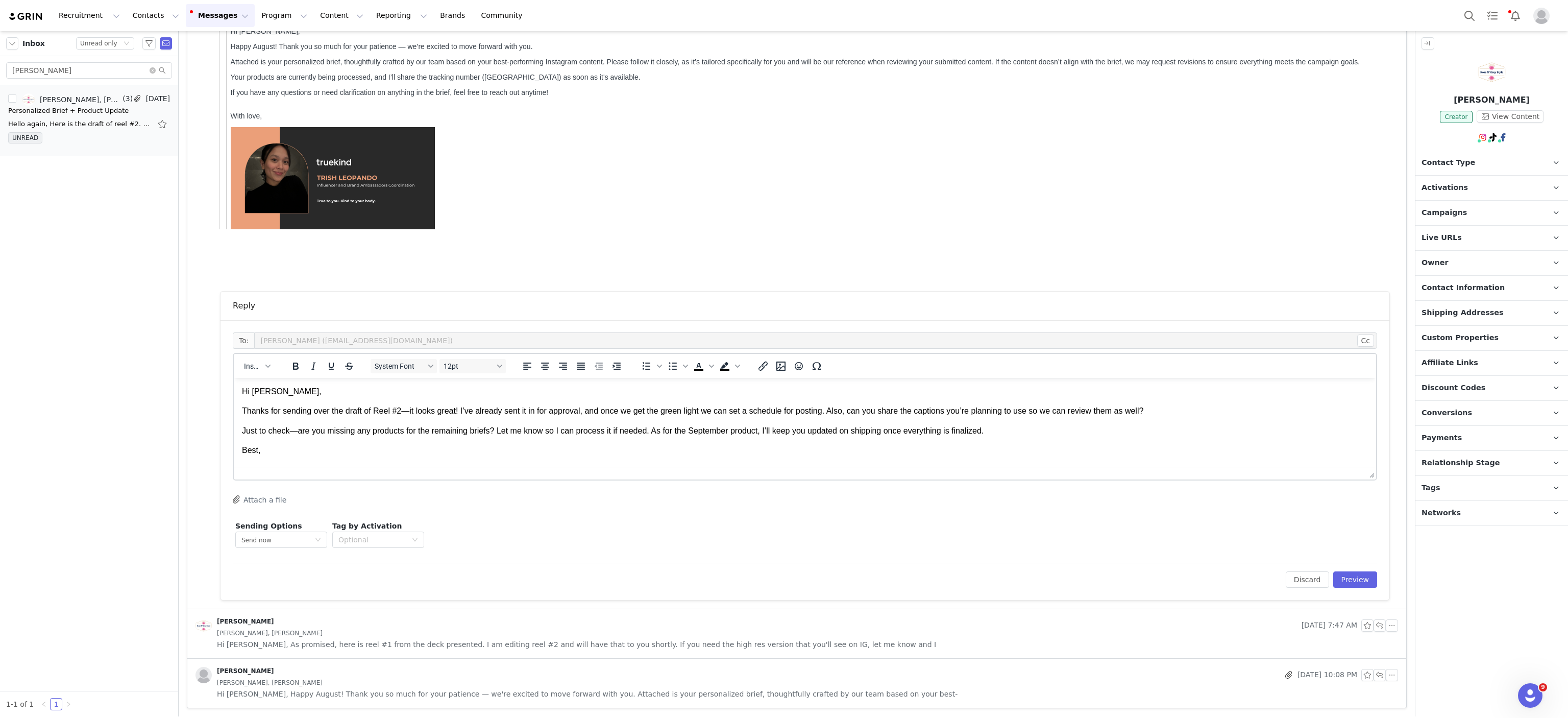
scroll to position [1, 0]
click at [1363, 581] on div "To: Brandi Mercado (roseandgreyconsulting@gmail.com) Cc Cc: Insert System Font …" at bounding box center [805, 459] width 1169 height 280
click at [1340, 581] on button "Preview" at bounding box center [1355, 579] width 45 height 16
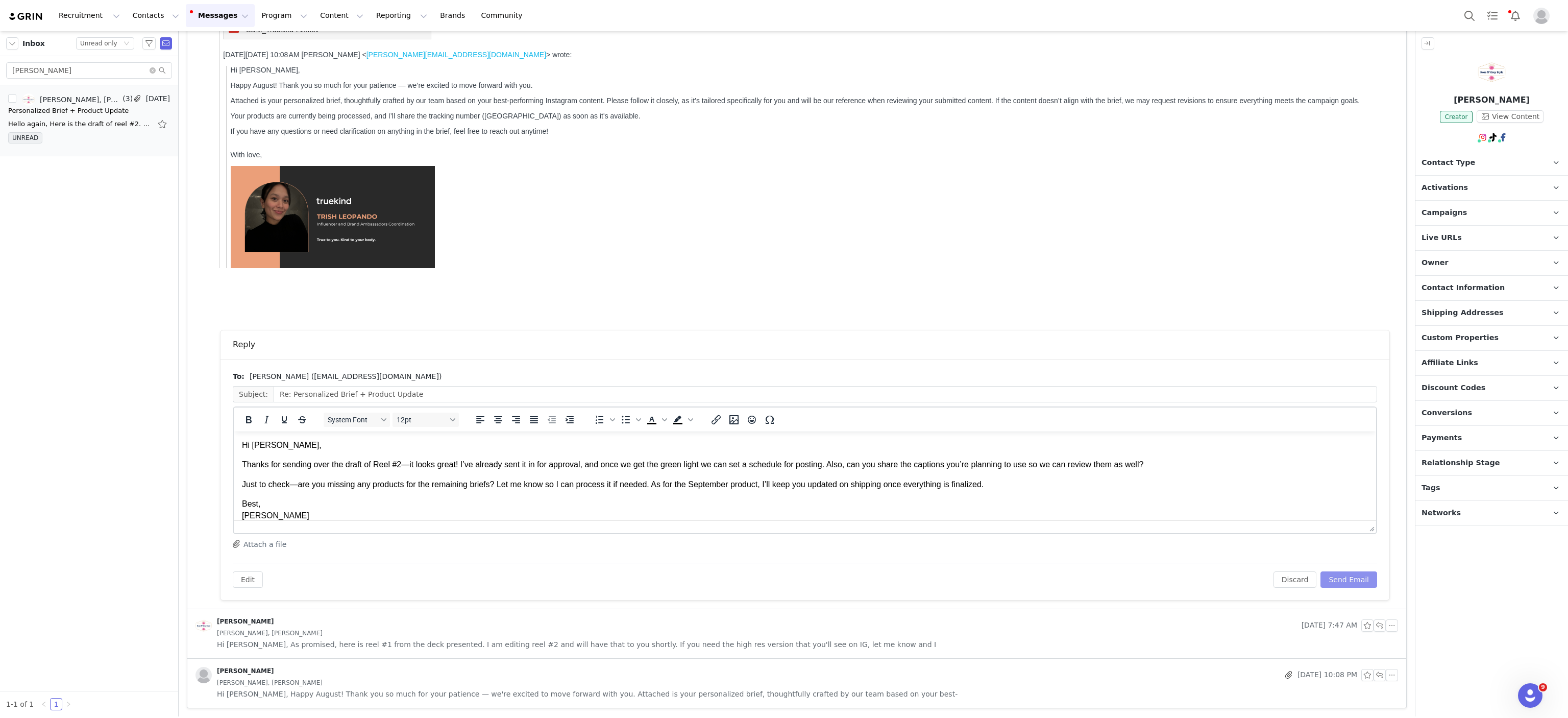
scroll to position [0, 0]
click at [1344, 572] on button "Send Email" at bounding box center [1348, 579] width 56 height 16
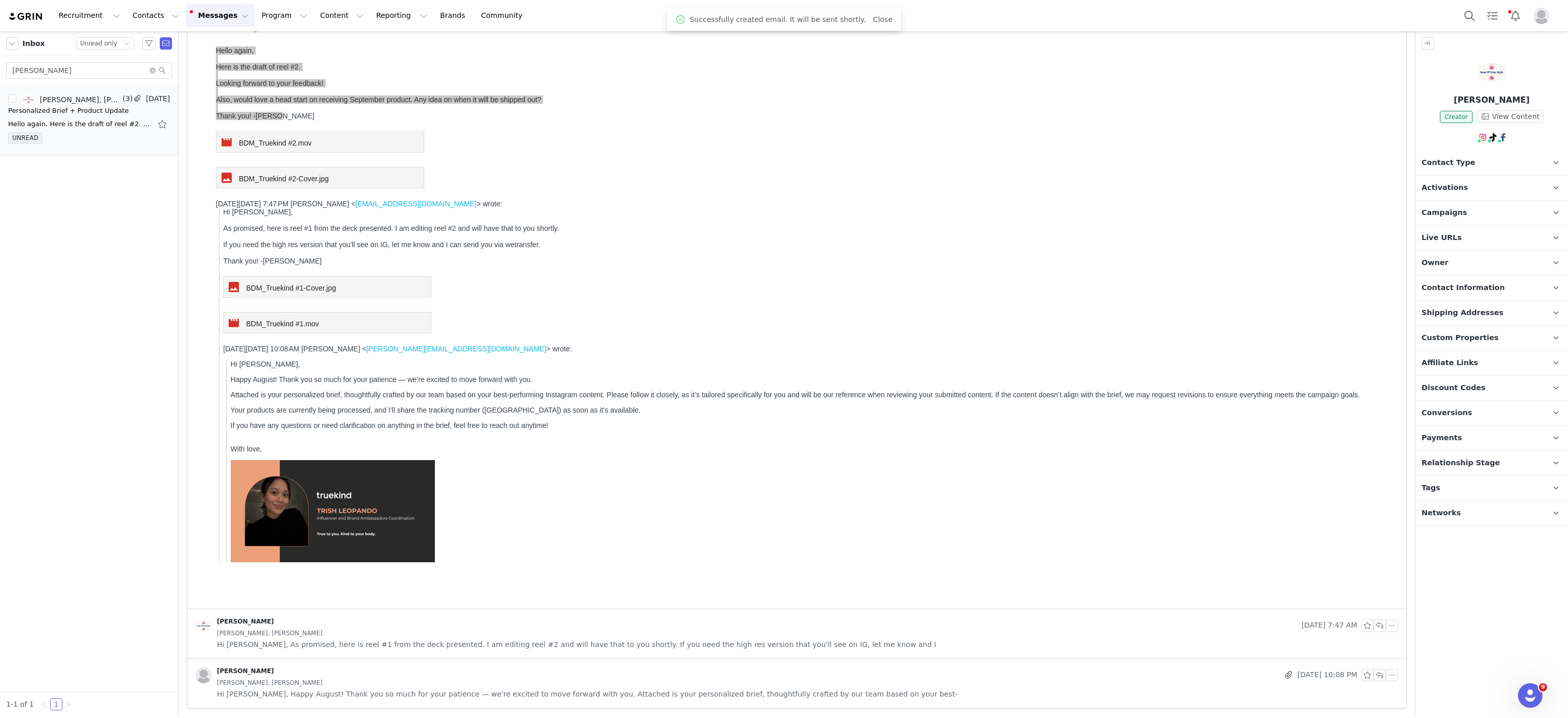
scroll to position [98, 0]
